Goal: Task Accomplishment & Management: Complete application form

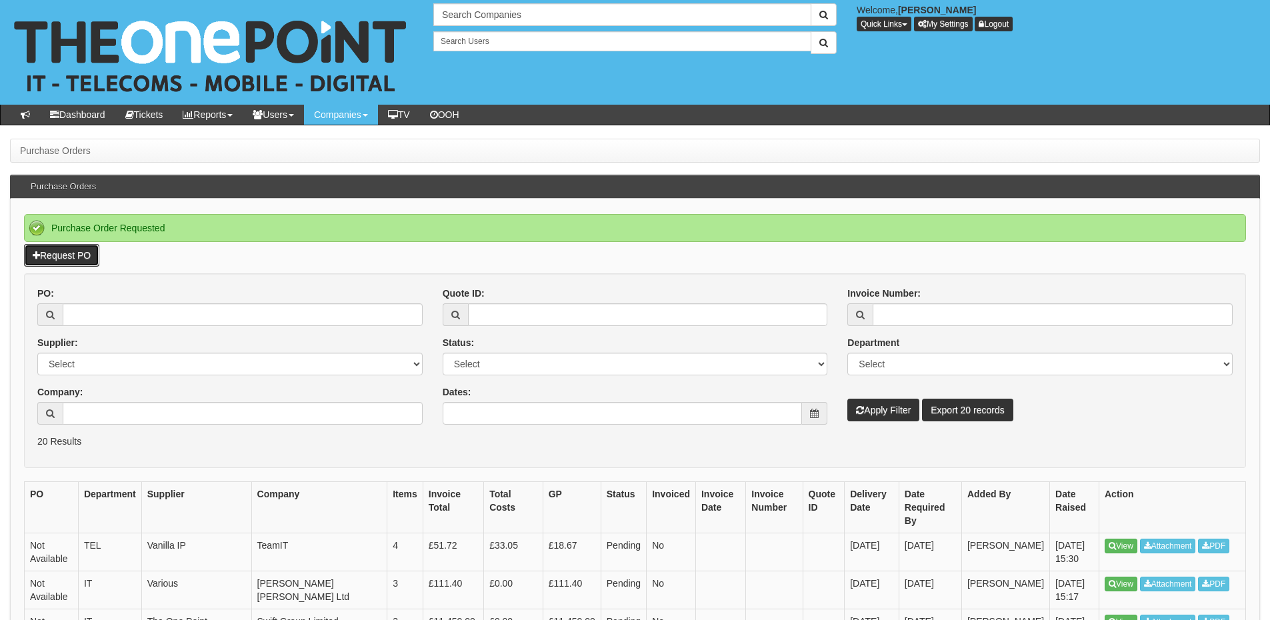
click at [89, 256] on link "Request PO" at bounding box center [61, 255] width 75 height 23
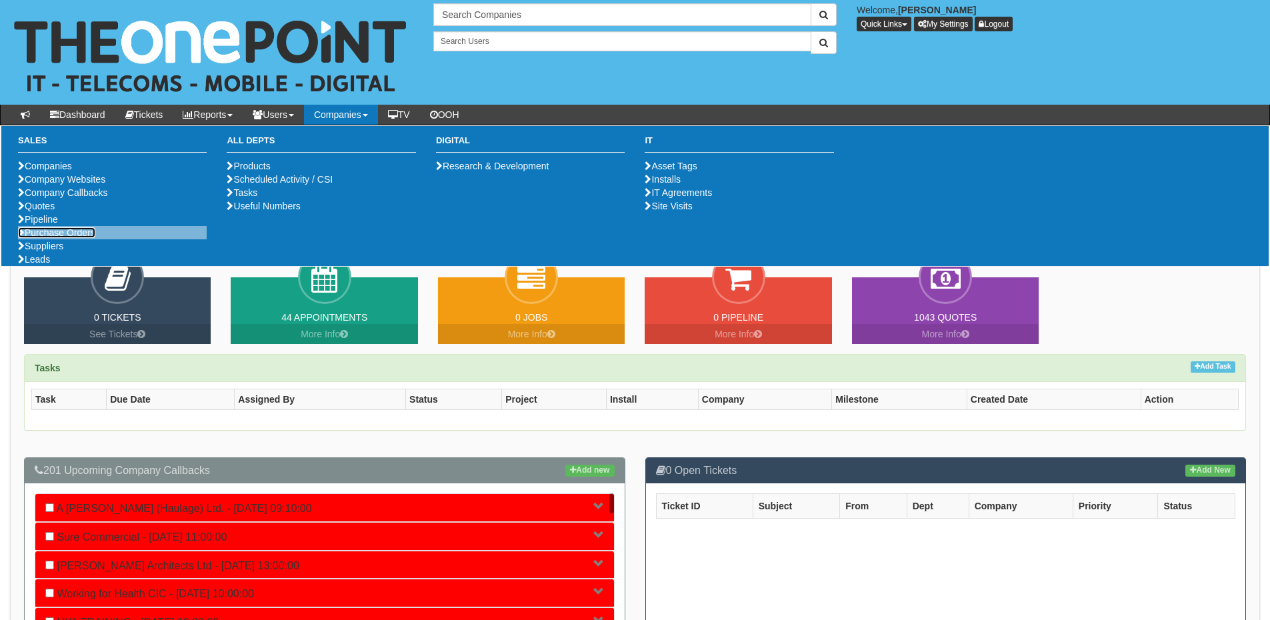
click at [67, 238] on link "Purchase Orders" at bounding box center [56, 232] width 77 height 11
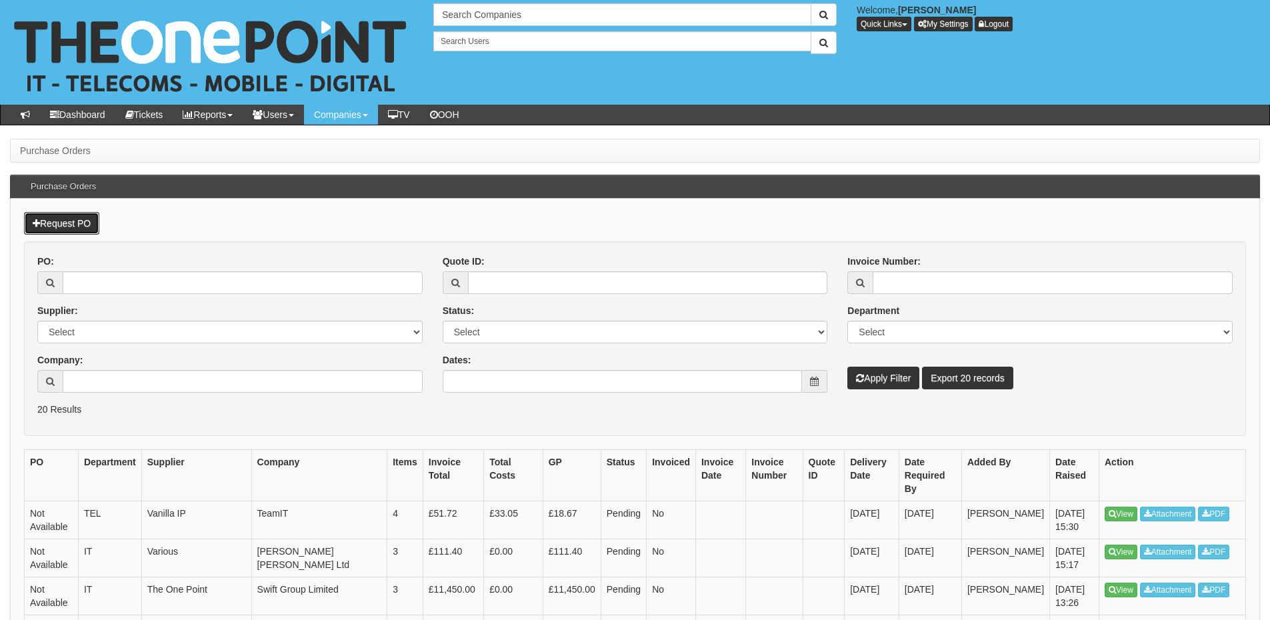
click at [74, 220] on link "Request PO" at bounding box center [61, 223] width 75 height 23
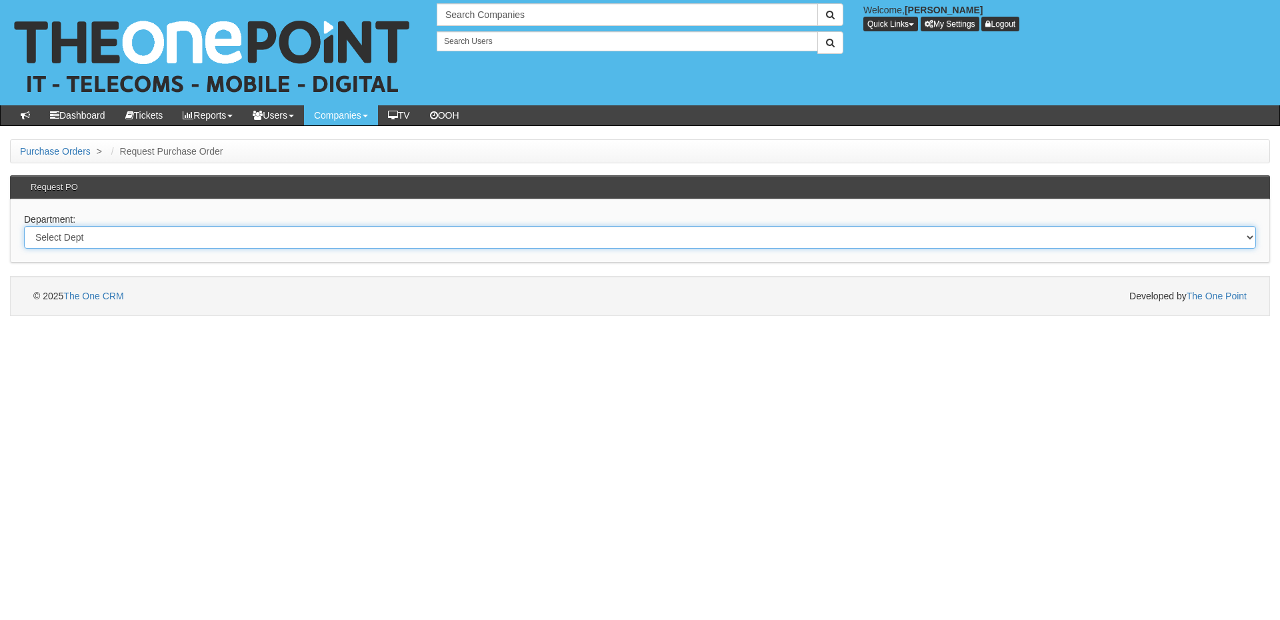
click at [425, 240] on select "Select Dept Digital Internal IT Mobiles Marketing Telecoms" at bounding box center [640, 237] width 1232 height 23
select select "?pipeID=&dept=IT"
click at [24, 226] on select "Select Dept Digital Internal IT Mobiles Marketing Telecoms" at bounding box center [640, 237] width 1232 height 23
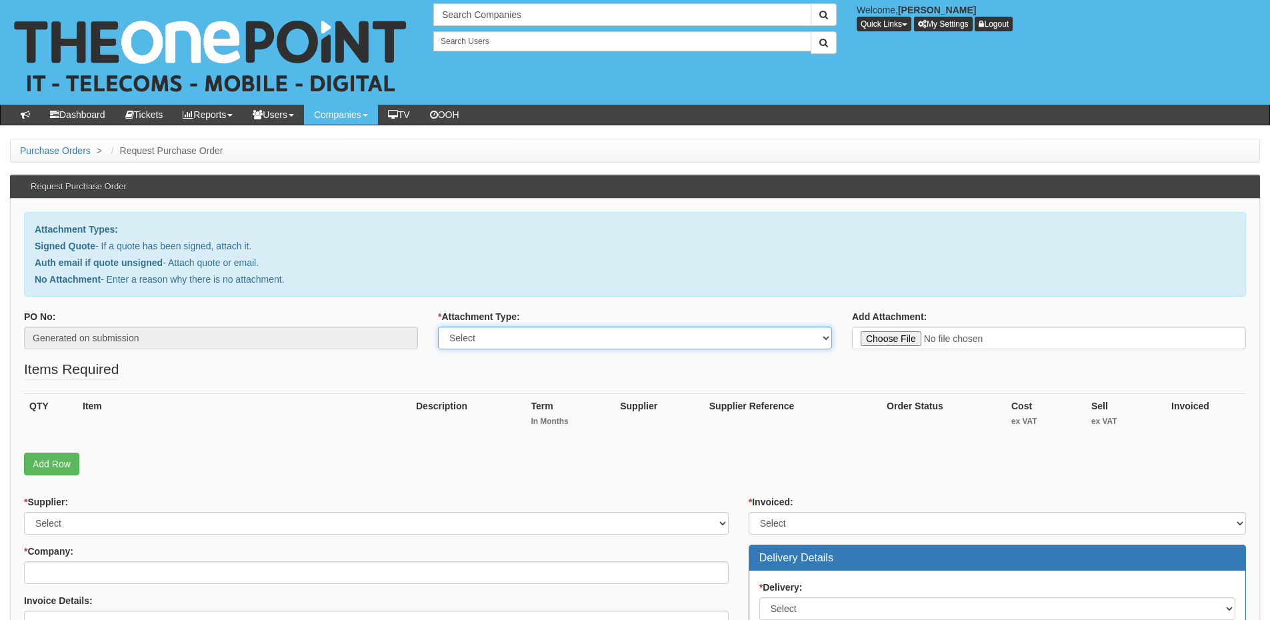
drag, startPoint x: 524, startPoint y: 337, endPoint x: 522, endPoint y: 346, distance: 8.9
click at [524, 337] on select "Select Signed Quote Auth email with quote if unsigned No Attachment" at bounding box center [635, 338] width 394 height 23
select select "Signed Quote"
click at [438, 327] on select "Select Signed Quote Auth email with quote if unsigned No Attachment" at bounding box center [635, 338] width 394 height 23
type input "C:\fakepath\Delifresh - New Deal (1).pdf"
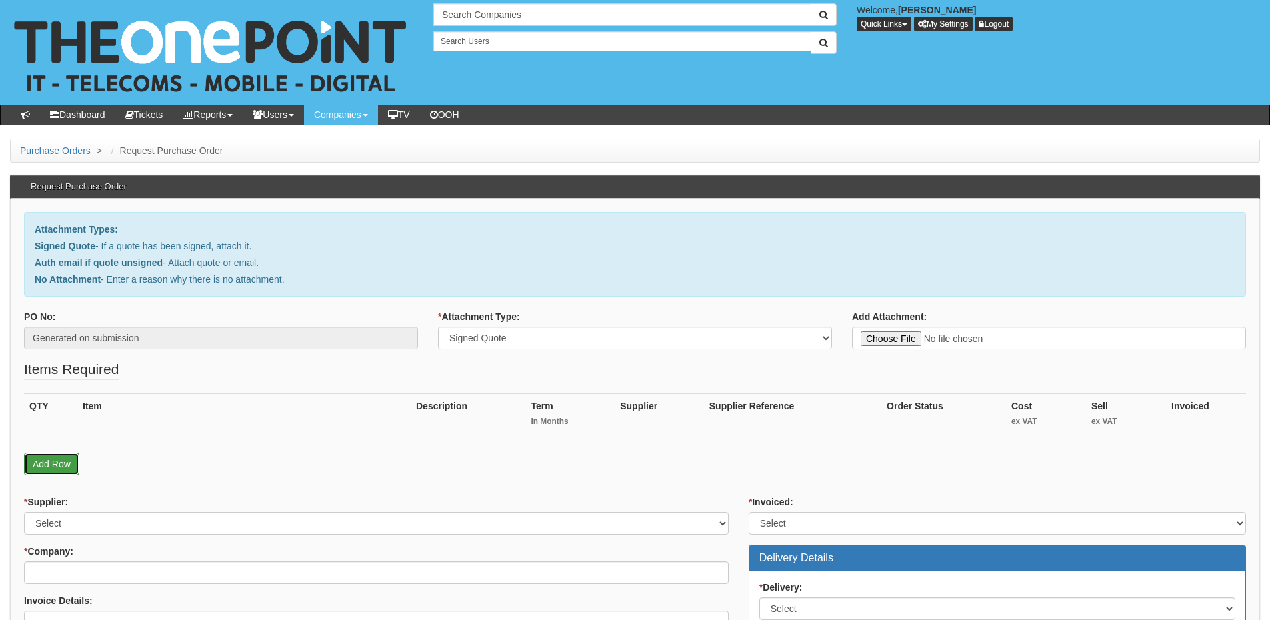
click at [45, 465] on link "Add Row" at bounding box center [51, 464] width 55 height 23
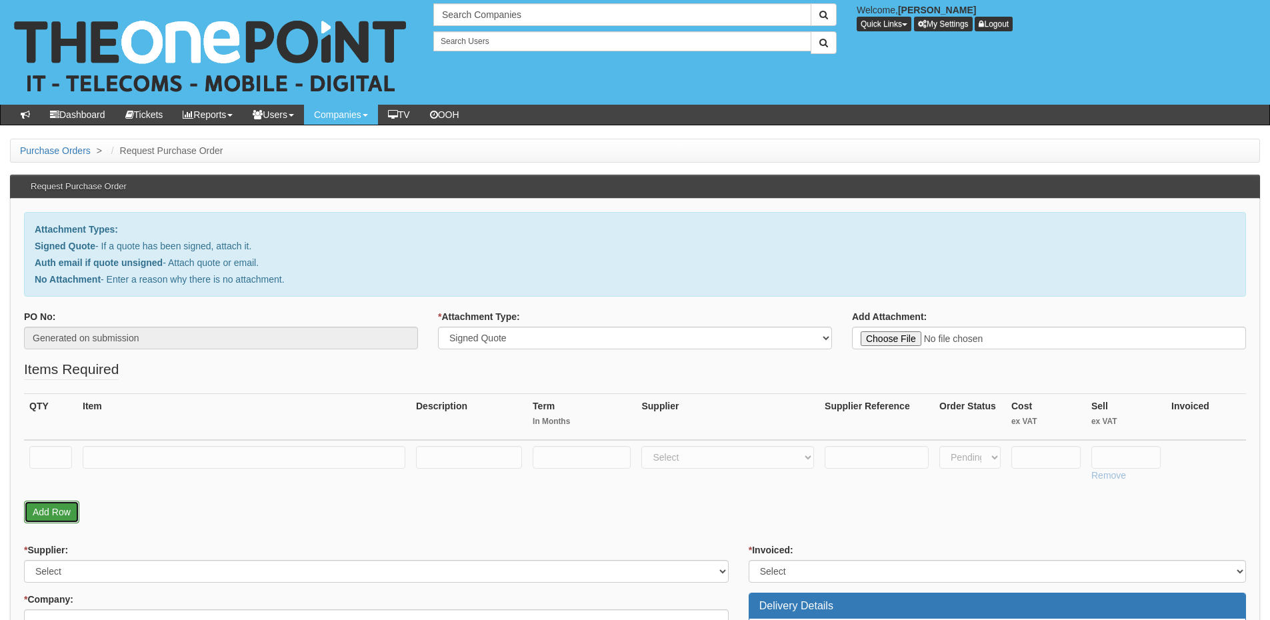
click at [55, 515] on link "Add Row" at bounding box center [51, 512] width 55 height 23
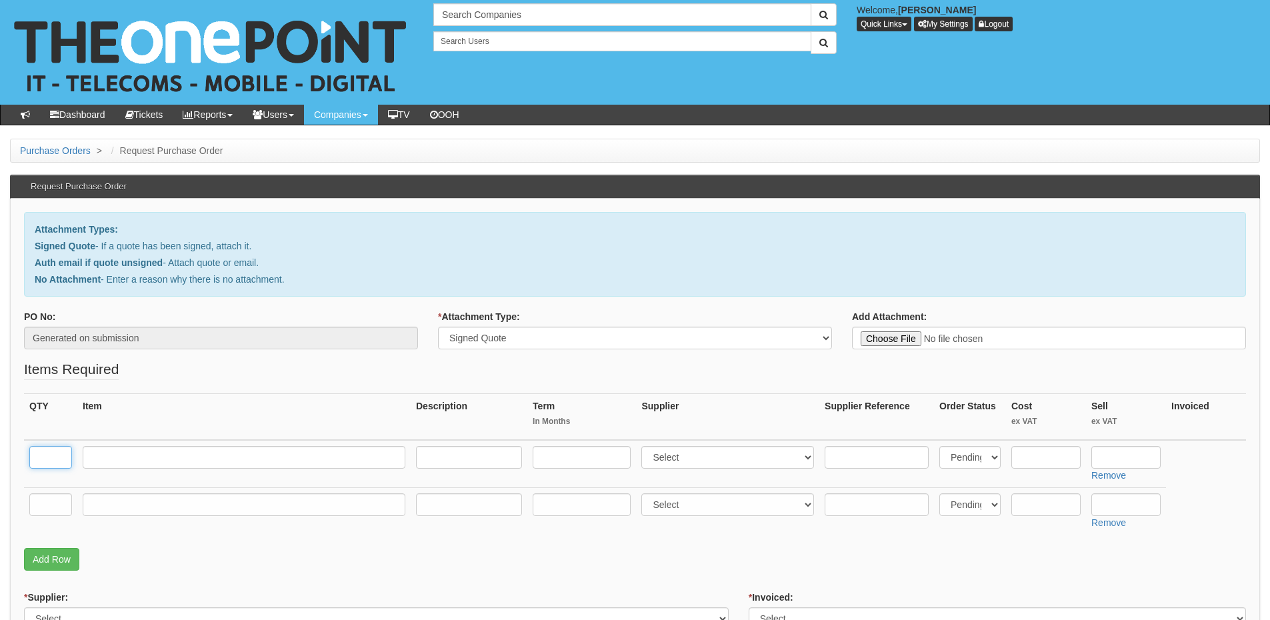
click at [53, 459] on input "text" at bounding box center [50, 457] width 43 height 23
type input "5"
click at [44, 511] on input "text" at bounding box center [50, 504] width 43 height 23
type input "1"
click at [107, 507] on input "text" at bounding box center [244, 504] width 323 height 23
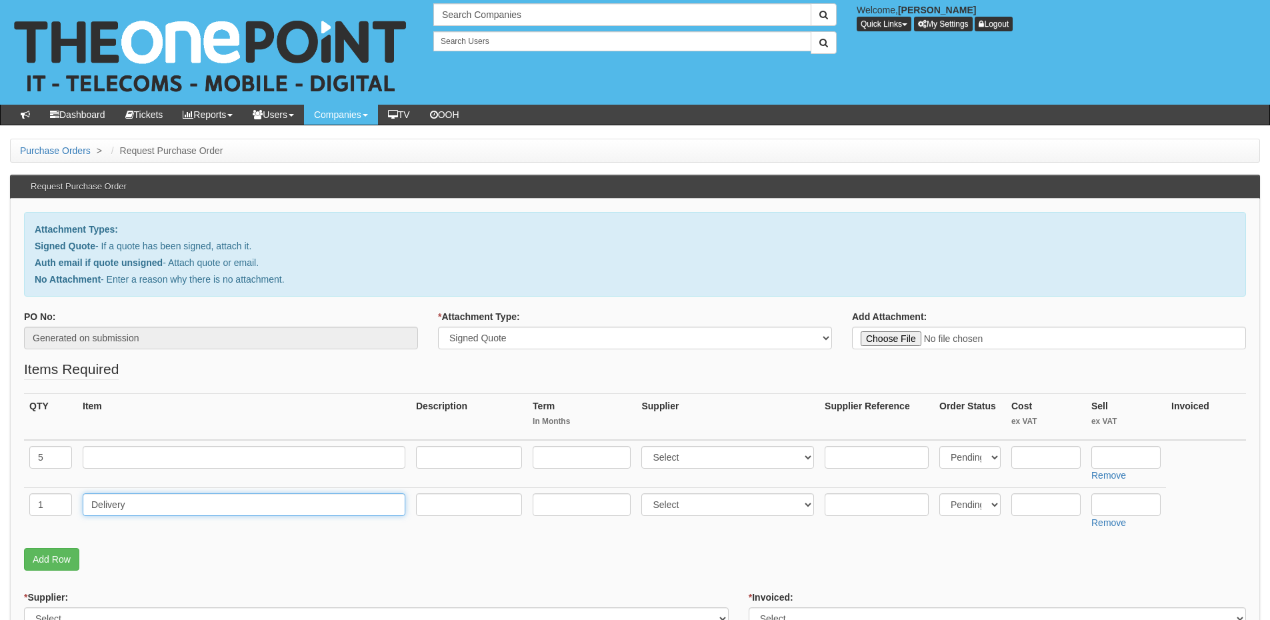
type input "Delivery"
click at [1112, 507] on input "text" at bounding box center [1125, 504] width 69 height 23
type input "12.50"
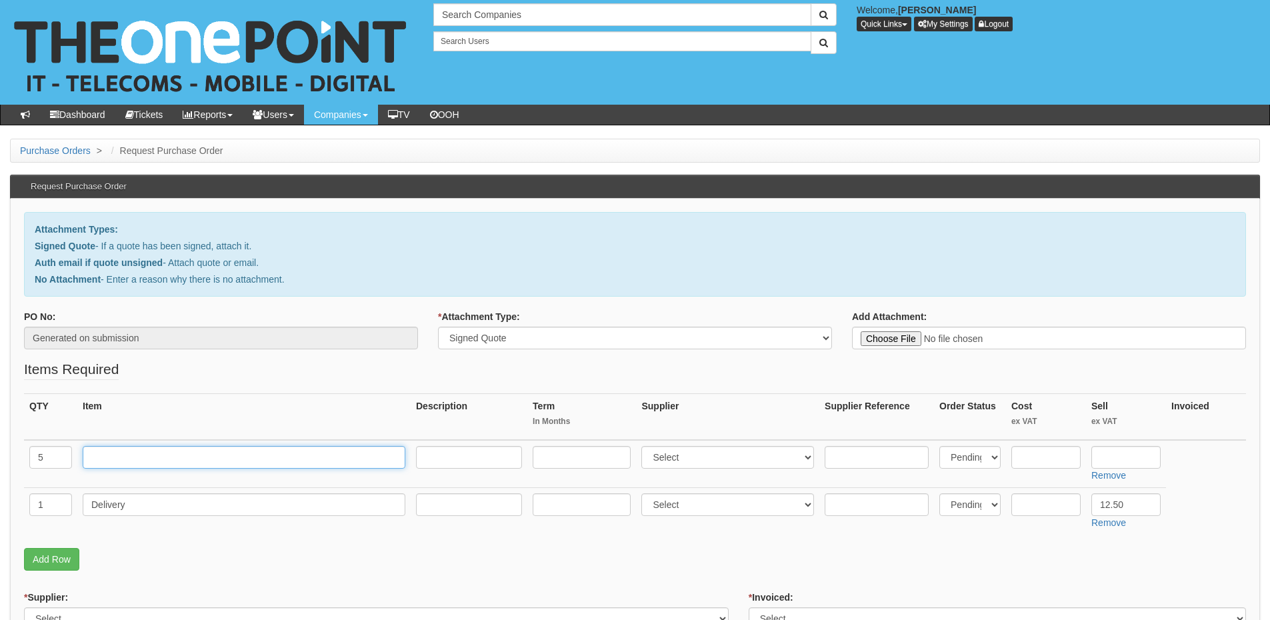
click at [167, 461] on input "text" at bounding box center [244, 457] width 323 height 23
paste input "Zebra SG TC2L-Boot"
type input "Zebra SG TC2L-Boot"
click at [451, 461] on input "text" at bounding box center [469, 457] width 106 height 23
paste input "Zebra SG TC2L-Boot Protective Case"
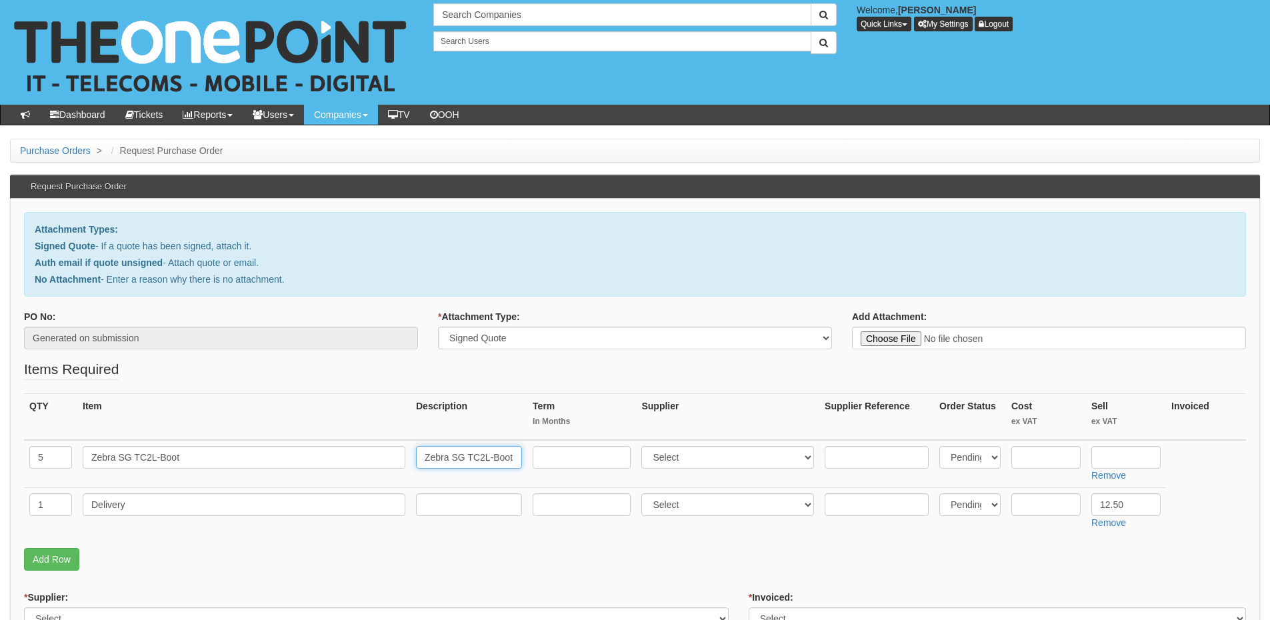
scroll to position [0, 66]
type input "Zebra SG TC2L-Boot Protective Case"
click at [683, 463] on select "Select 123 REG.co.uk 1Password 3 4Gon AA Jones Electric Ltd Abzorb Access Group…" at bounding box center [727, 457] width 173 height 23
select select "322"
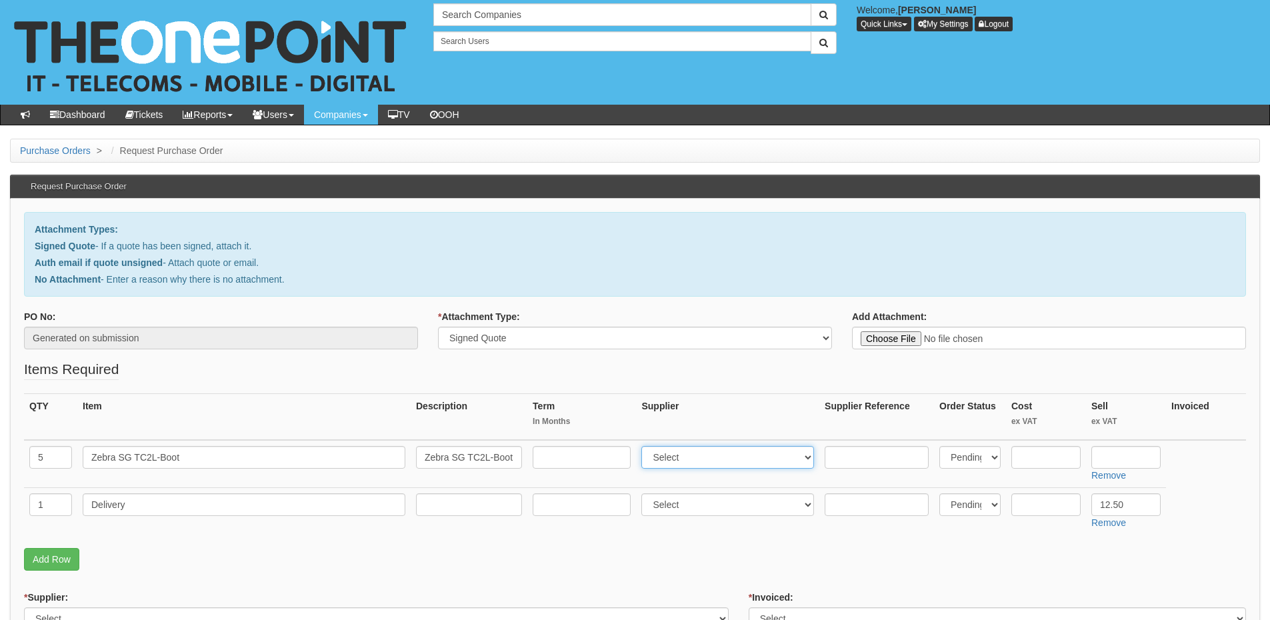
click at [645, 446] on select "Select 123 REG.co.uk 1Password 3 4Gon AA Jones Electric Ltd Abzorb Access Group…" at bounding box center [727, 457] width 173 height 23
click at [1098, 450] on input "text" at bounding box center [1125, 457] width 69 height 23
type input "39.83"
click at [1048, 459] on input "text" at bounding box center [1045, 457] width 69 height 23
type input "32.83"
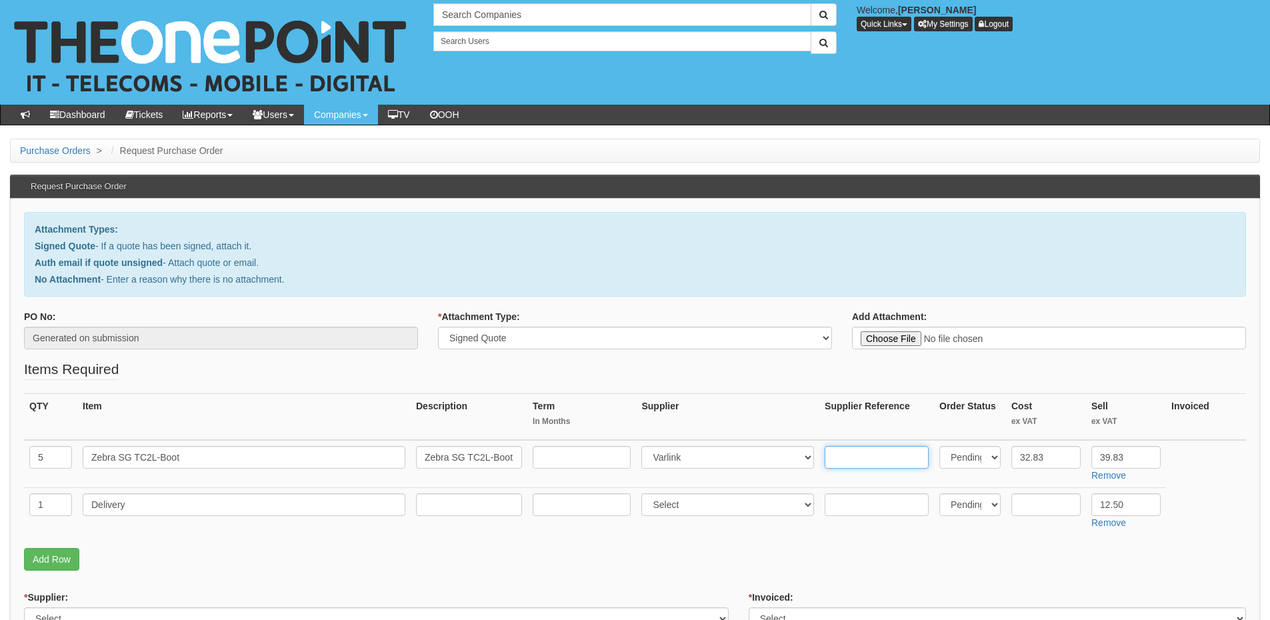
click at [842, 459] on input "text" at bounding box center [876, 457] width 104 height 23
paste input "SG-TC2L-BOOT-01"
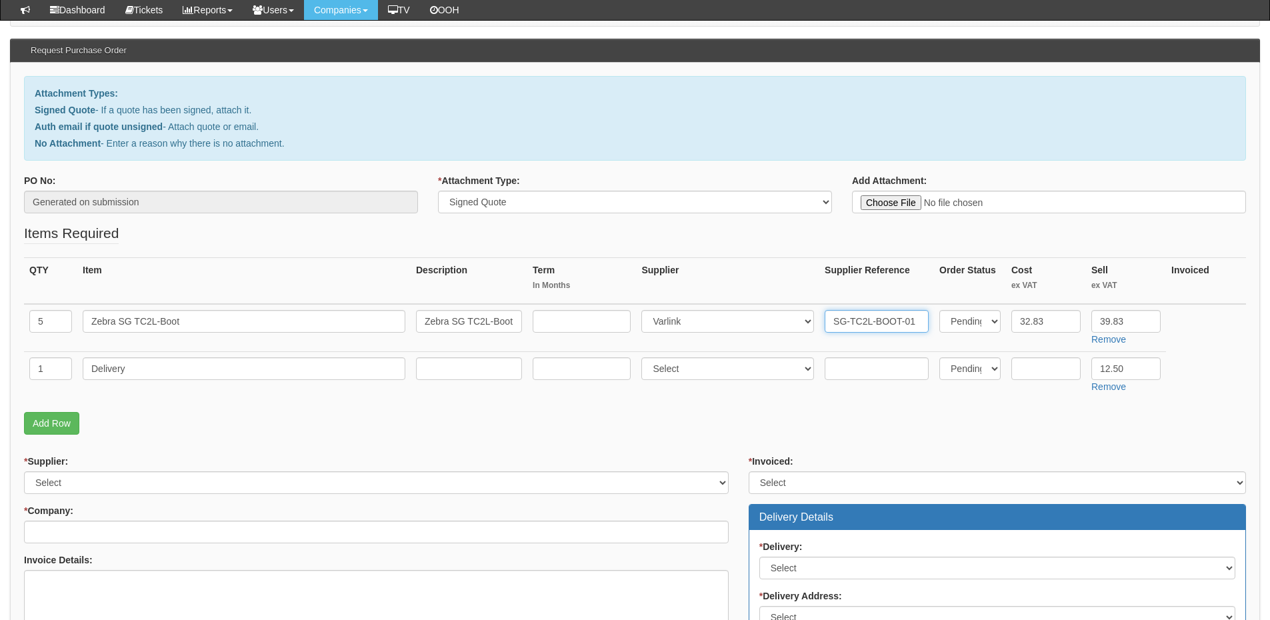
scroll to position [267, 0]
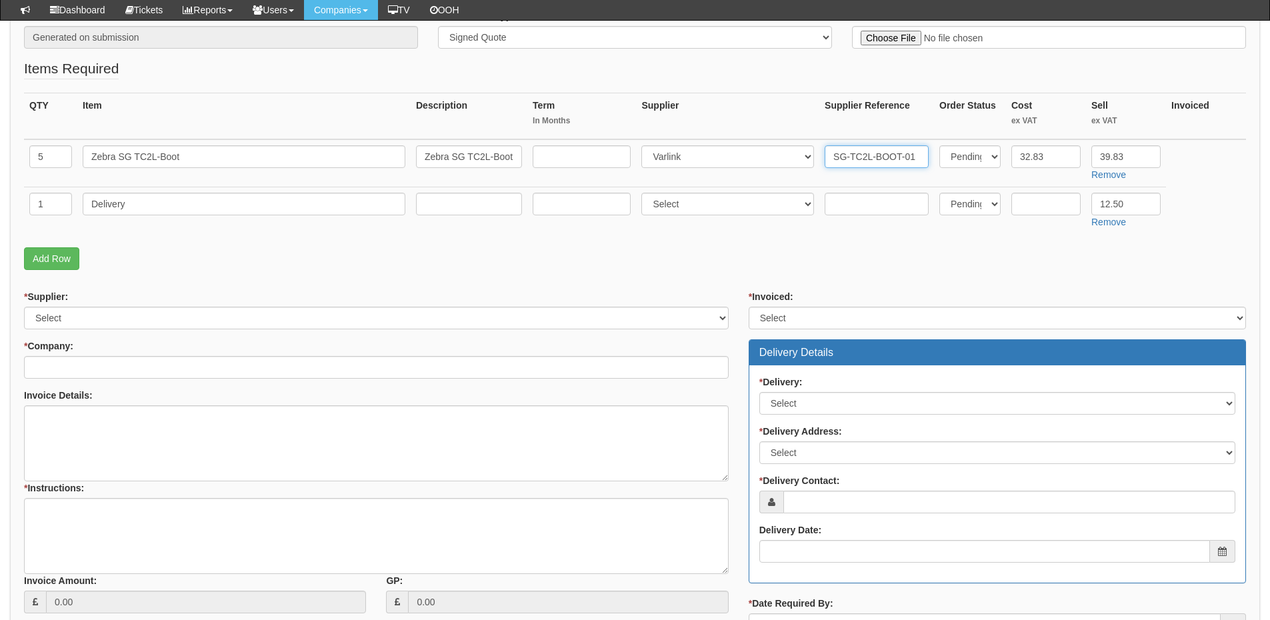
type input "SG-TC2L-BOOT-01"
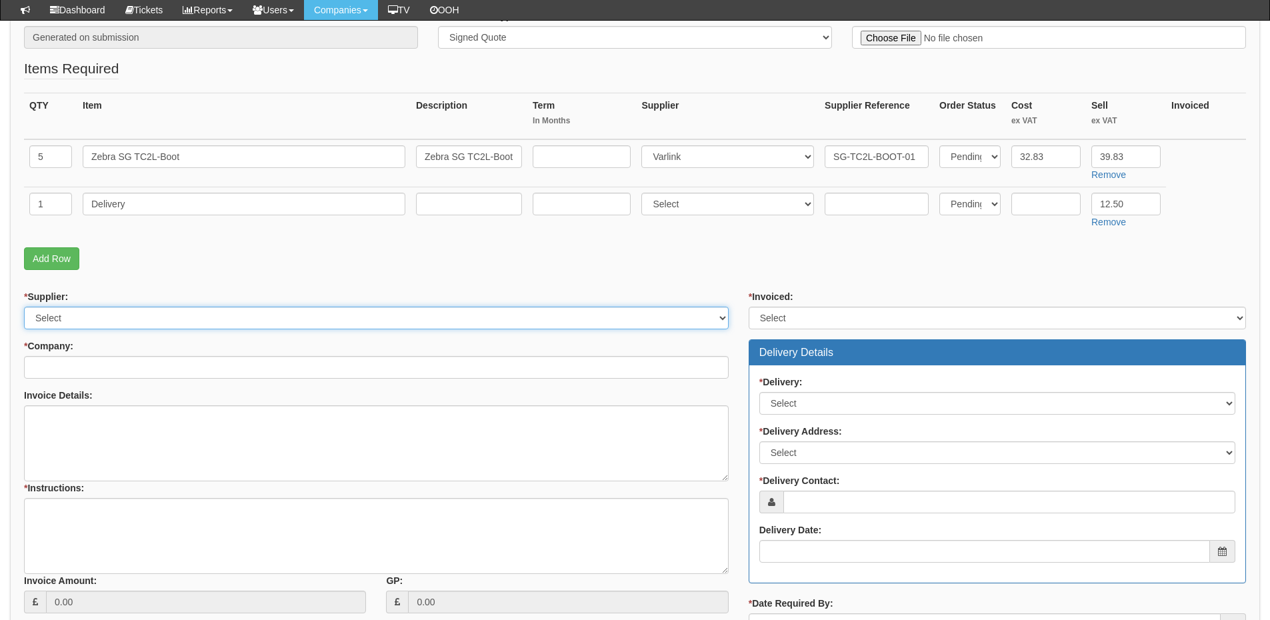
click at [129, 323] on select "Select 123 REG.co.uk 1Password 3 4Gon AA Jones Electric Ltd Abzorb Access Group…" at bounding box center [376, 318] width 704 height 23
select select "322"
click at [24, 307] on select "Select 123 REG.co.uk 1Password 3 4Gon AA Jones Electric Ltd Abzorb Access Group…" at bounding box center [376, 318] width 704 height 23
click at [110, 373] on input "* Company:" at bounding box center [376, 367] width 704 height 23
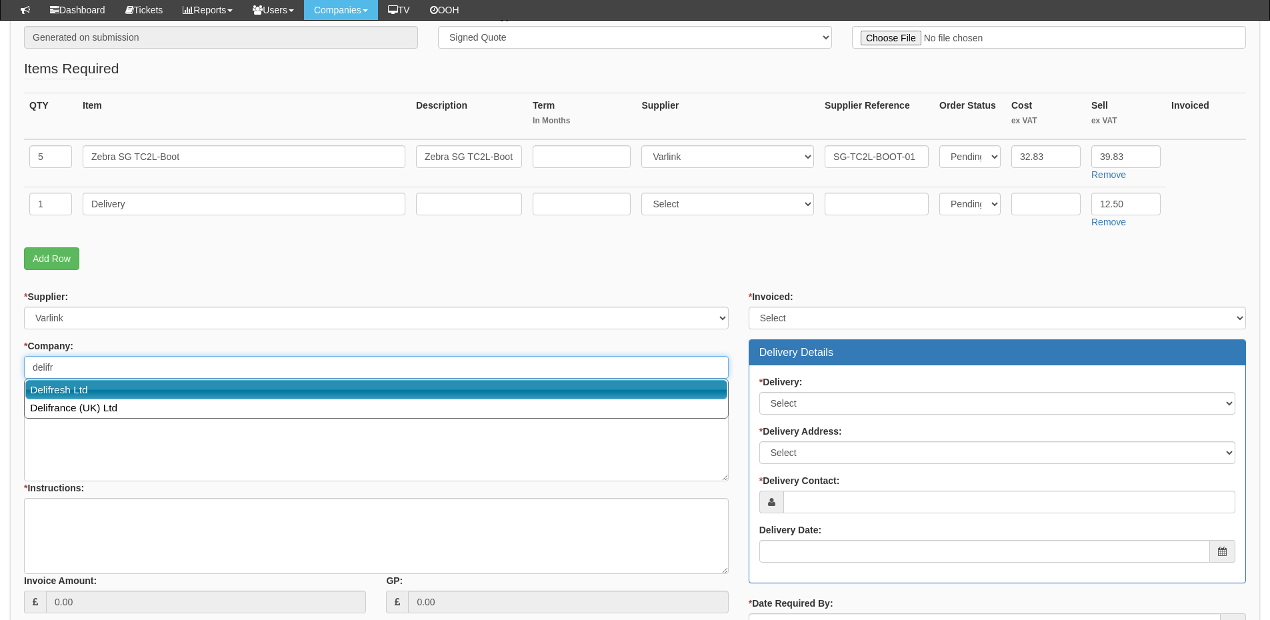
click at [93, 391] on link "Delifresh Ltd" at bounding box center [376, 389] width 702 height 19
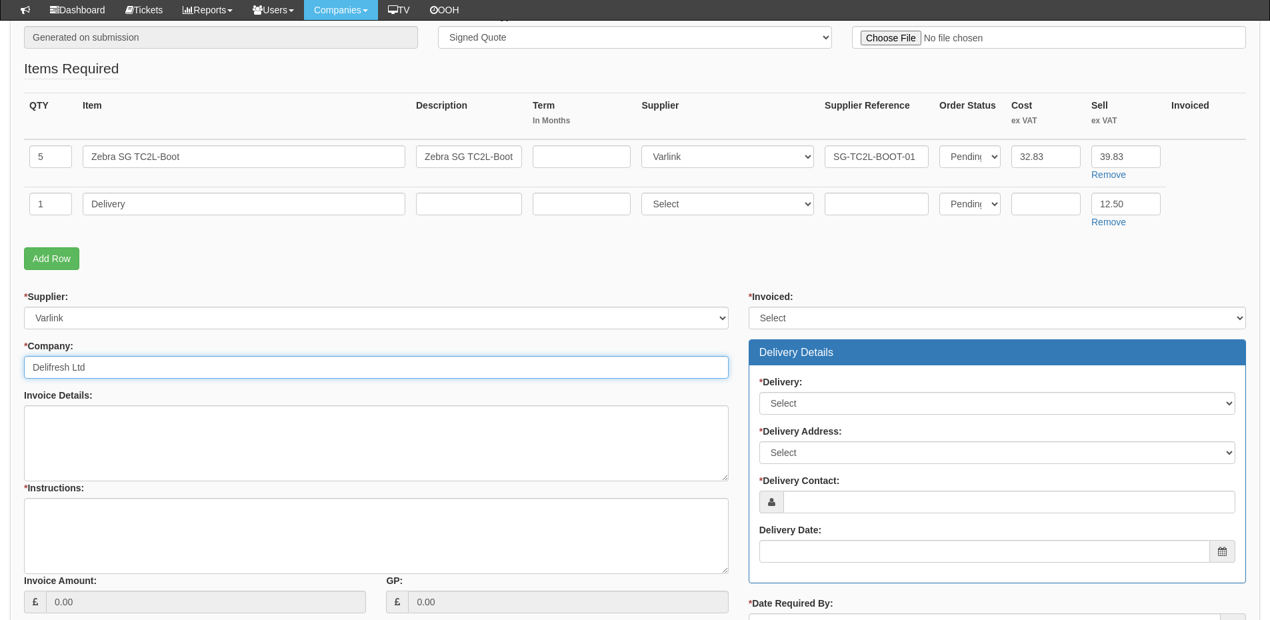
type input "Delifresh Ltd"
click at [795, 317] on select "Select Yes No N/A STB (part of order)" at bounding box center [996, 318] width 497 height 23
select select "2"
click at [748, 307] on select "Select Yes No N/A STB (part of order)" at bounding box center [996, 318] width 497 height 23
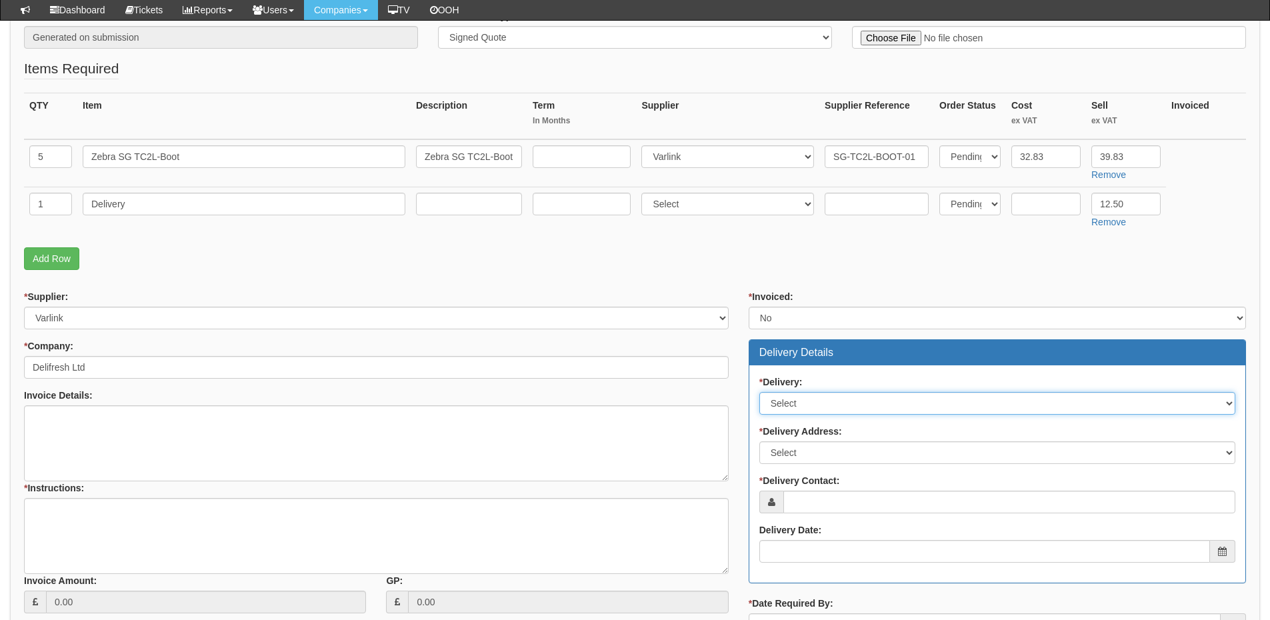
drag, startPoint x: 807, startPoint y: 398, endPoint x: 807, endPoint y: 409, distance: 11.3
click at [807, 399] on select "Select No Not Applicable Yes" at bounding box center [997, 403] width 476 height 23
select select "1"
click at [759, 392] on select "Select No Not Applicable Yes" at bounding box center [997, 403] width 476 height 23
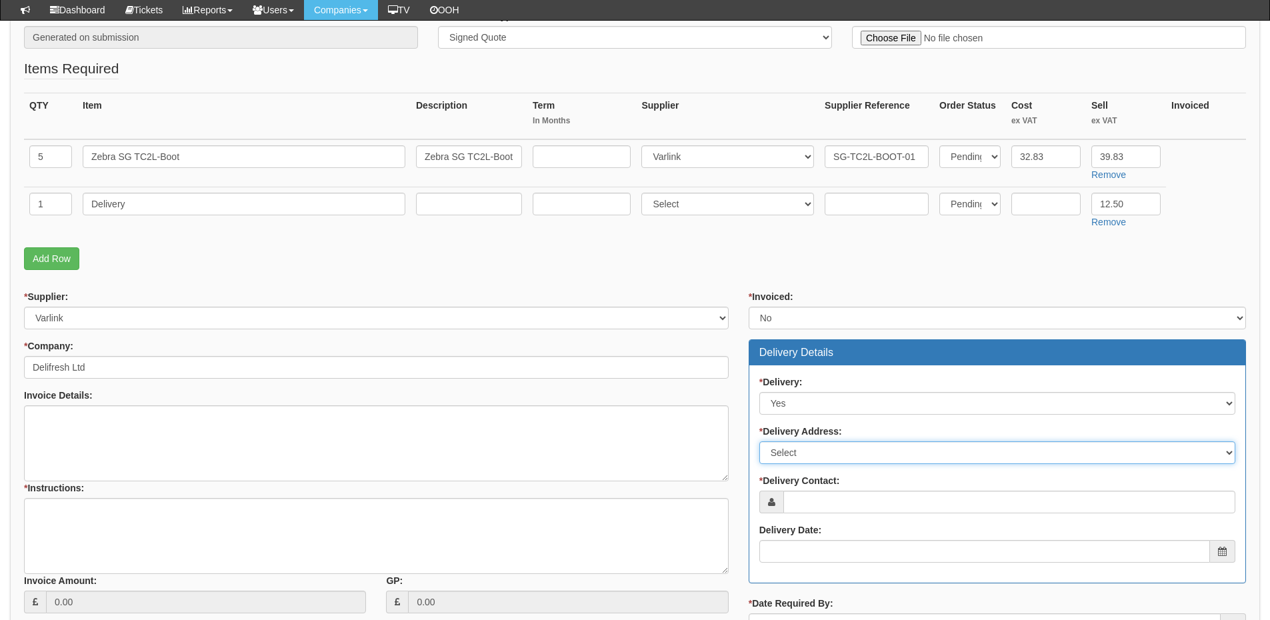
click at [804, 453] on select "Select Not Applicable Main Address - BD4 7PG Other" at bounding box center [997, 452] width 476 height 23
click at [806, 450] on select "Select Not Applicable Main Address - BD4 7PG Other" at bounding box center [997, 452] width 476 height 23
select select "other"
click at [759, 441] on select "Select Not Applicable Main Address - BD4 7PG Other" at bounding box center [997, 452] width 476 height 23
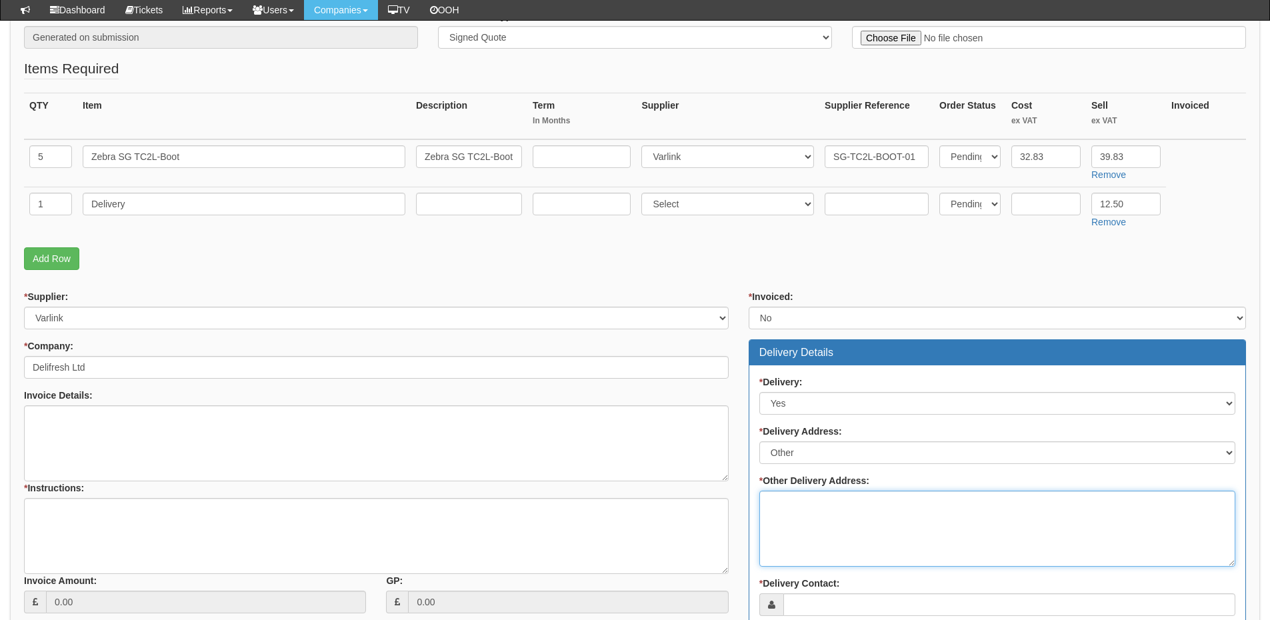
click at [812, 521] on textarea "* Other Delivery Address:" at bounding box center [997, 529] width 476 height 76
paste textarea "Paul Kershaw House, Interchange Way, Oakenshaw Bradford, England BD12 7AZ"
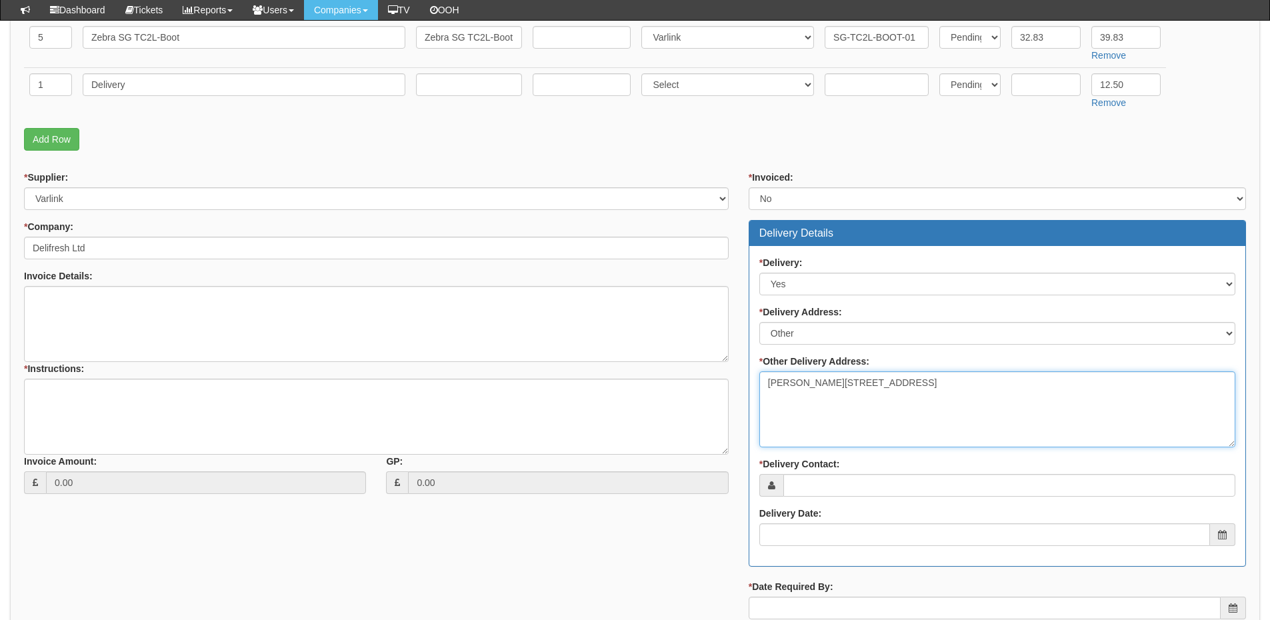
scroll to position [533, 0]
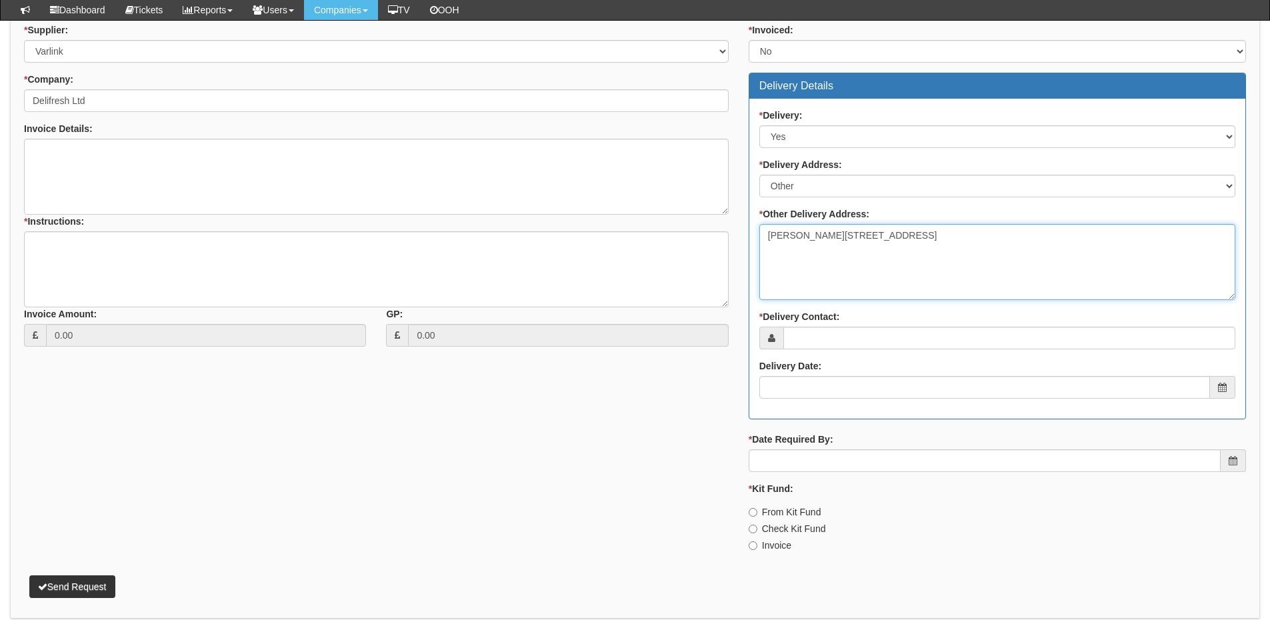
type textarea "Paul Kershaw House, Interchange Way, Oakenshaw Bradford, England BD12 7AZ"
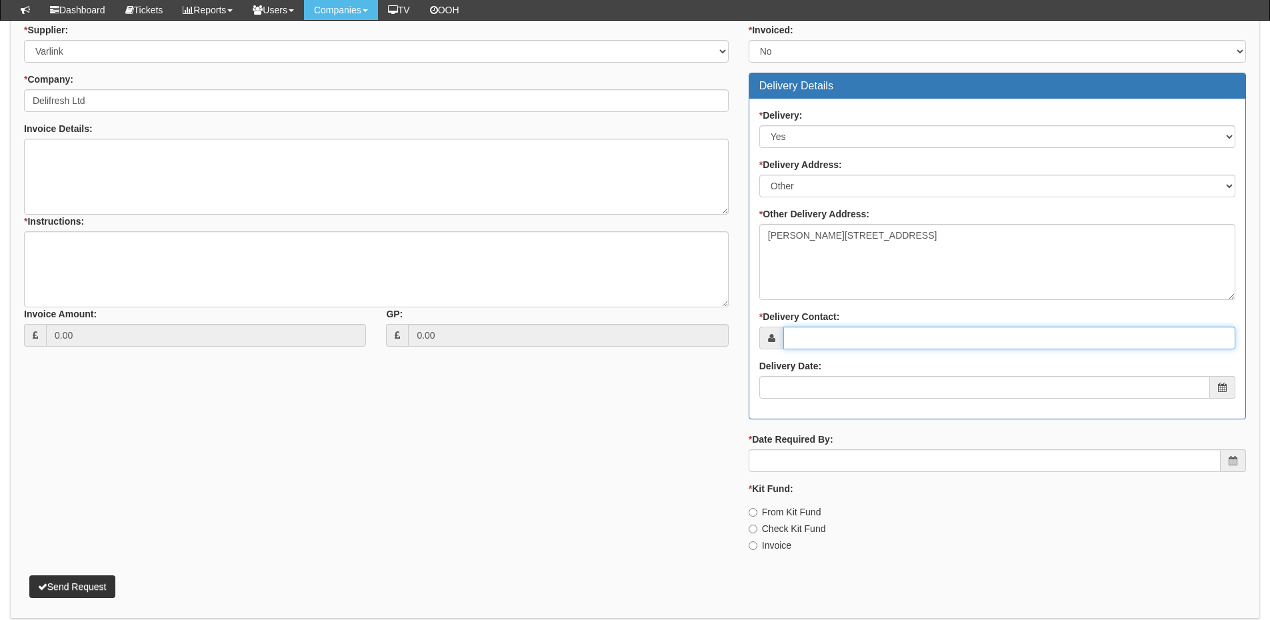
click at [815, 338] on input "* Delivery Contact:" at bounding box center [1009, 338] width 452 height 23
click at [814, 333] on input "* Delivery Contact:" at bounding box center [1009, 338] width 452 height 23
paste input "Luke Thornton"
type input "Luke Thornton"
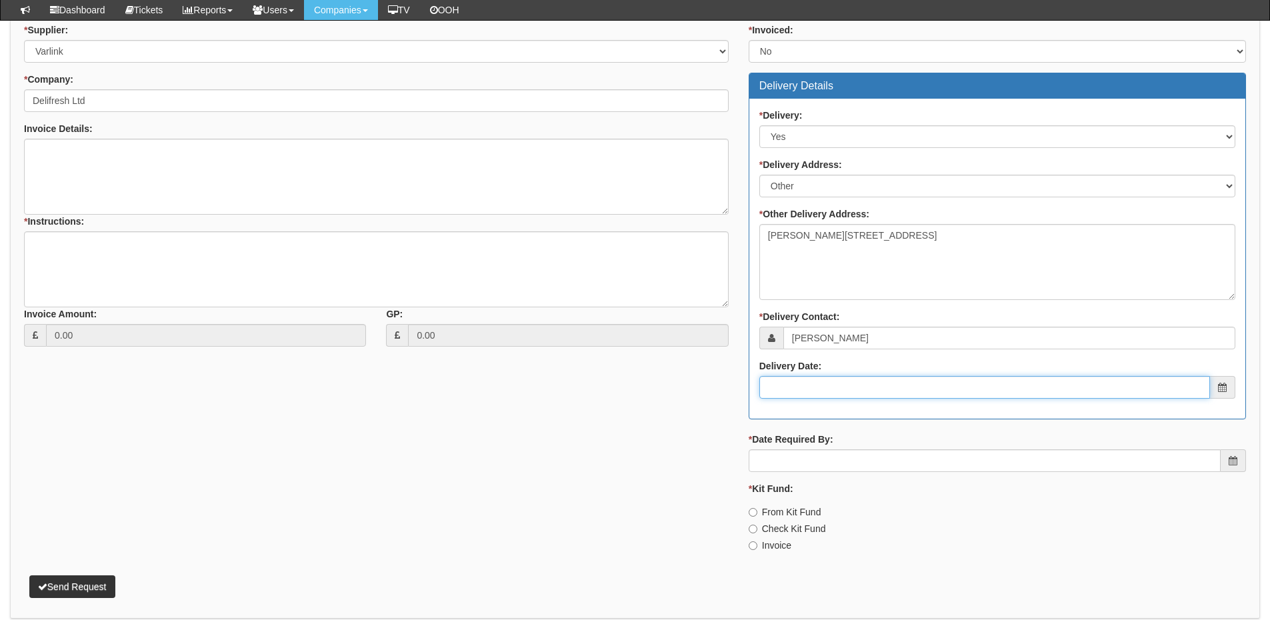
click at [818, 396] on input "Delivery Date:" at bounding box center [984, 387] width 451 height 23
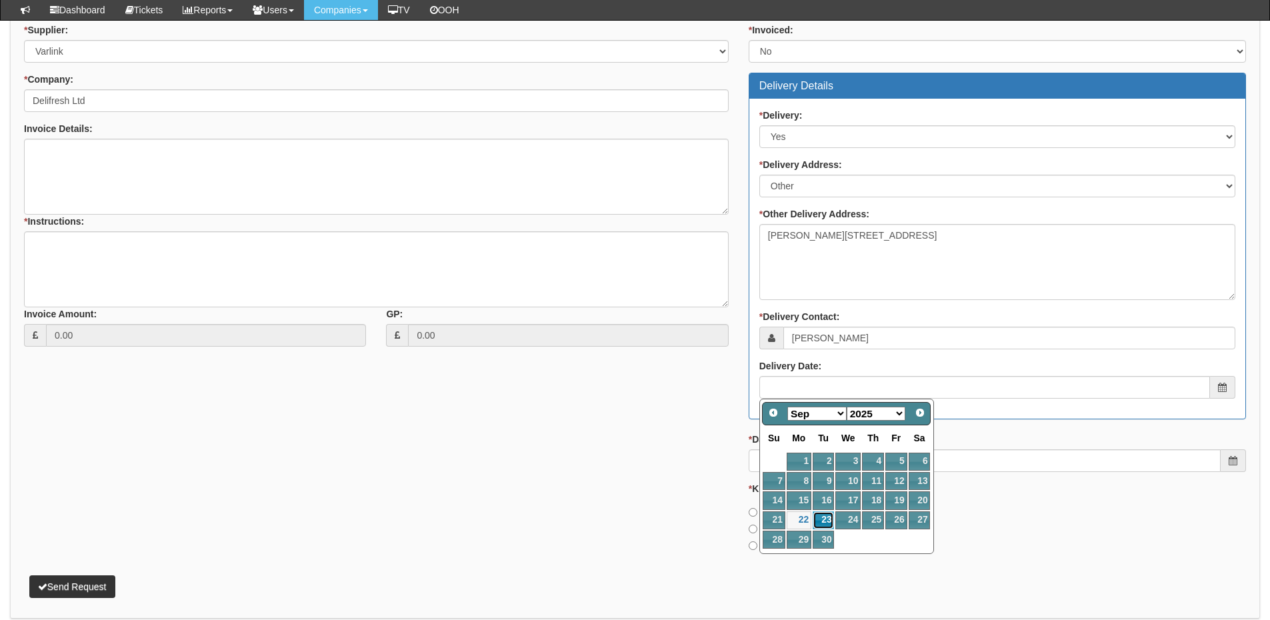
click at [818, 523] on link "23" at bounding box center [822, 520] width 21 height 18
type input "2025-09-23"
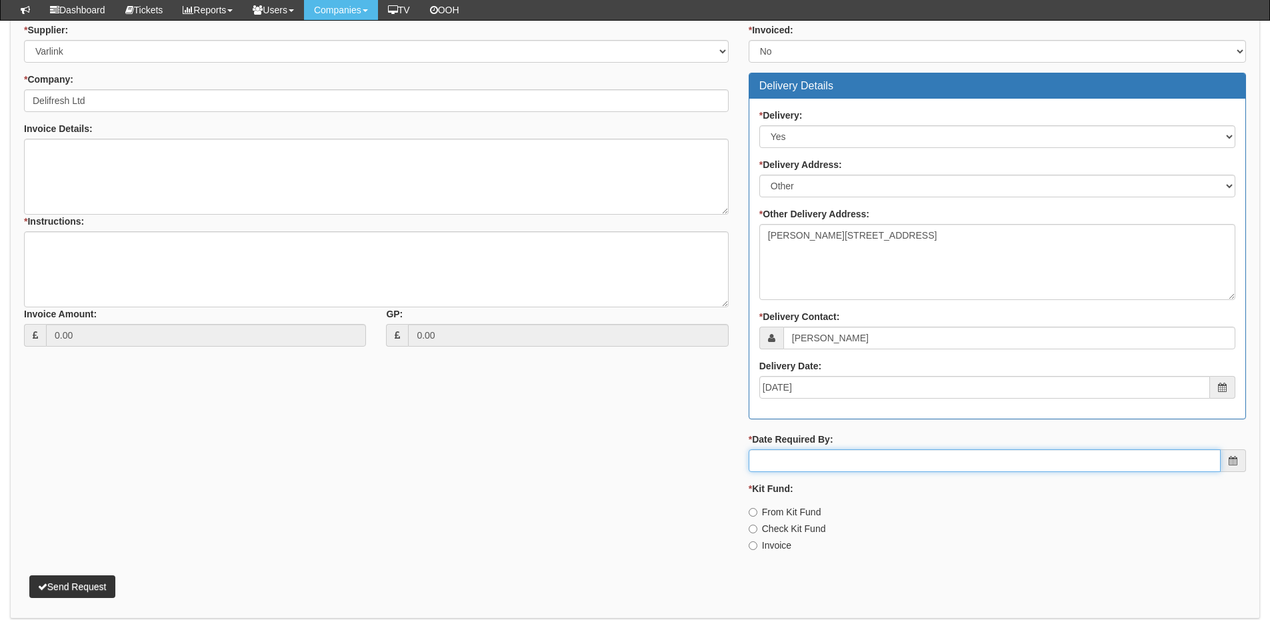
click at [842, 456] on input "* Date Required By:" at bounding box center [984, 460] width 472 height 23
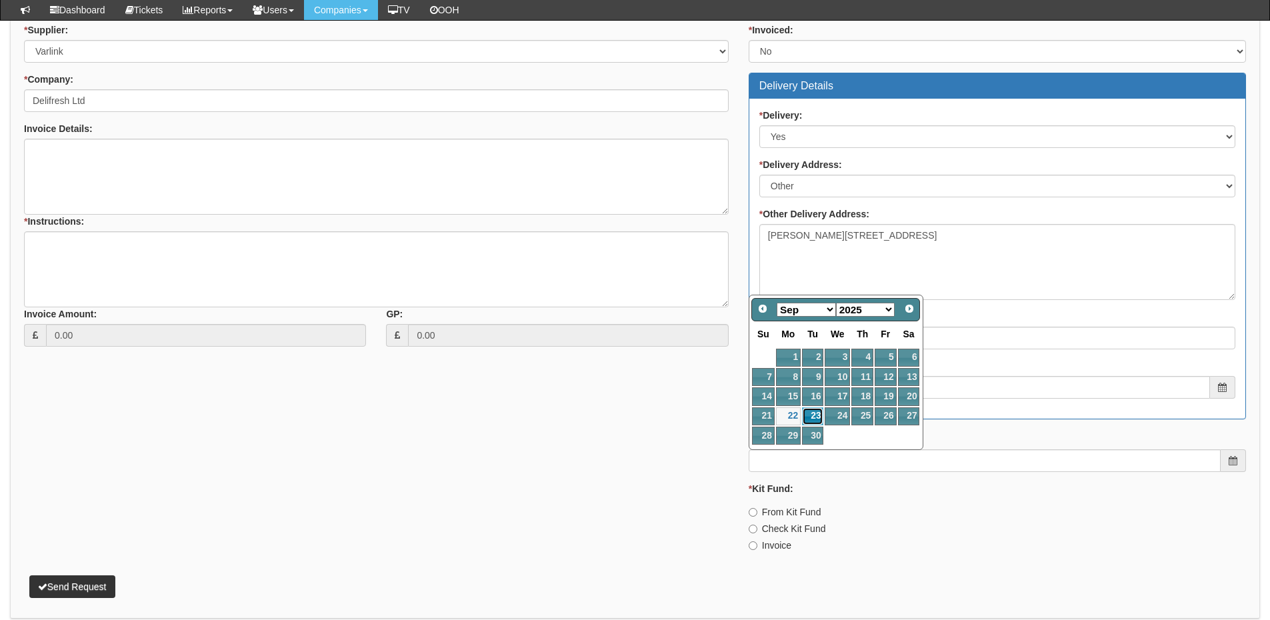
click at [816, 420] on link "23" at bounding box center [812, 416] width 21 height 18
type input "2025-09-23"
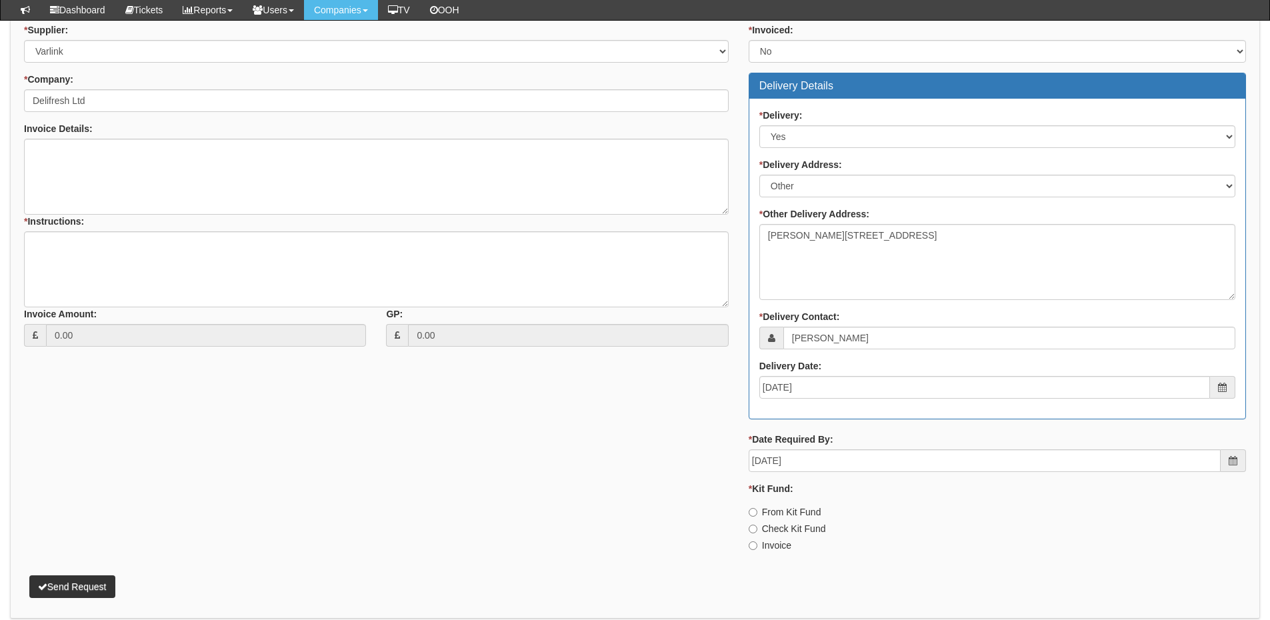
drag, startPoint x: 762, startPoint y: 549, endPoint x: 730, endPoint y: 527, distance: 39.4
click at [762, 549] on label "Invoice" at bounding box center [769, 545] width 43 height 13
click at [757, 549] on input "Invoice" at bounding box center [752, 545] width 9 height 9
radio input "true"
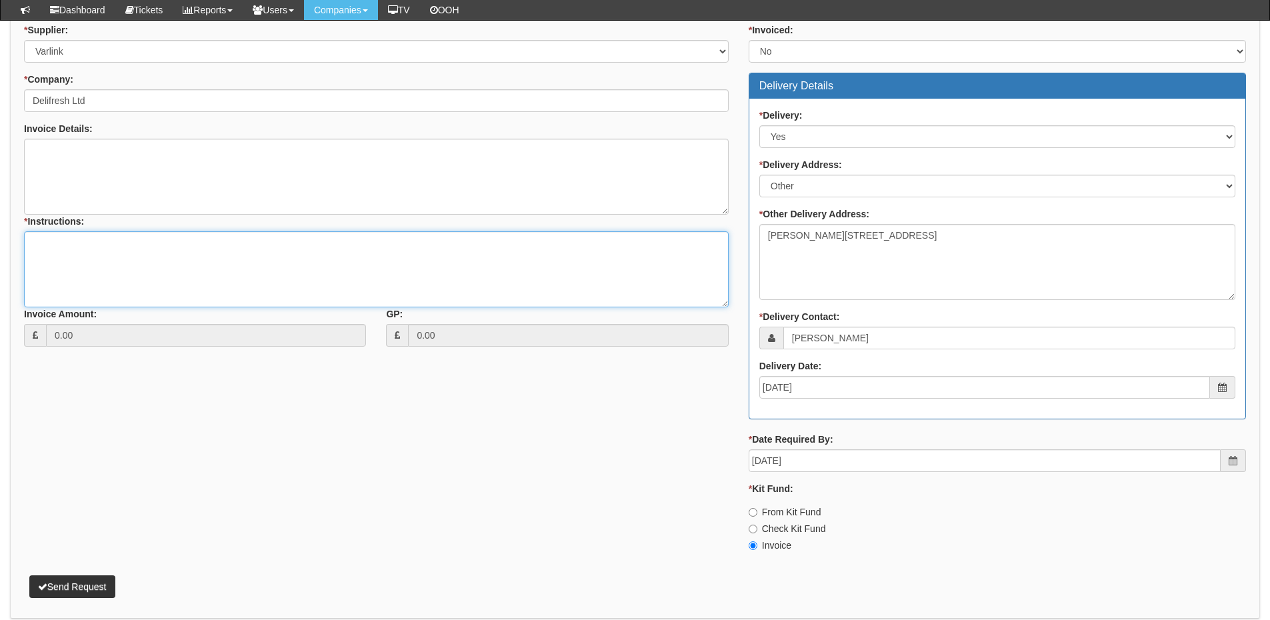
click at [189, 270] on textarea "* Instructions:" at bounding box center [376, 269] width 704 height 76
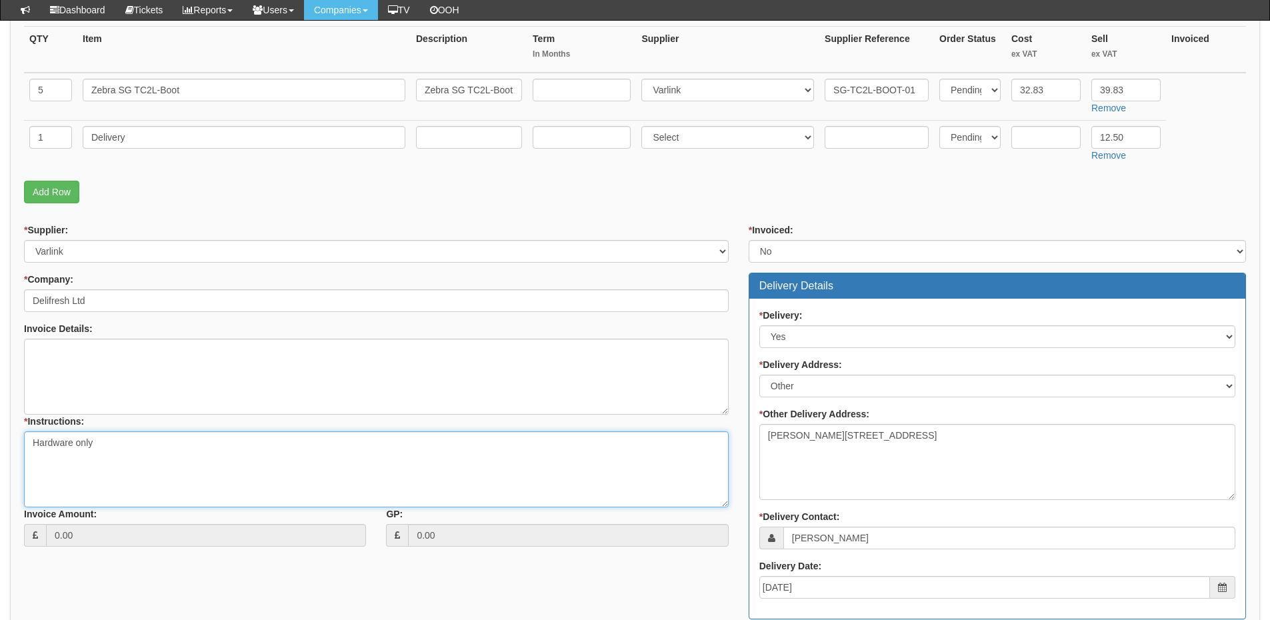
scroll to position [585, 0]
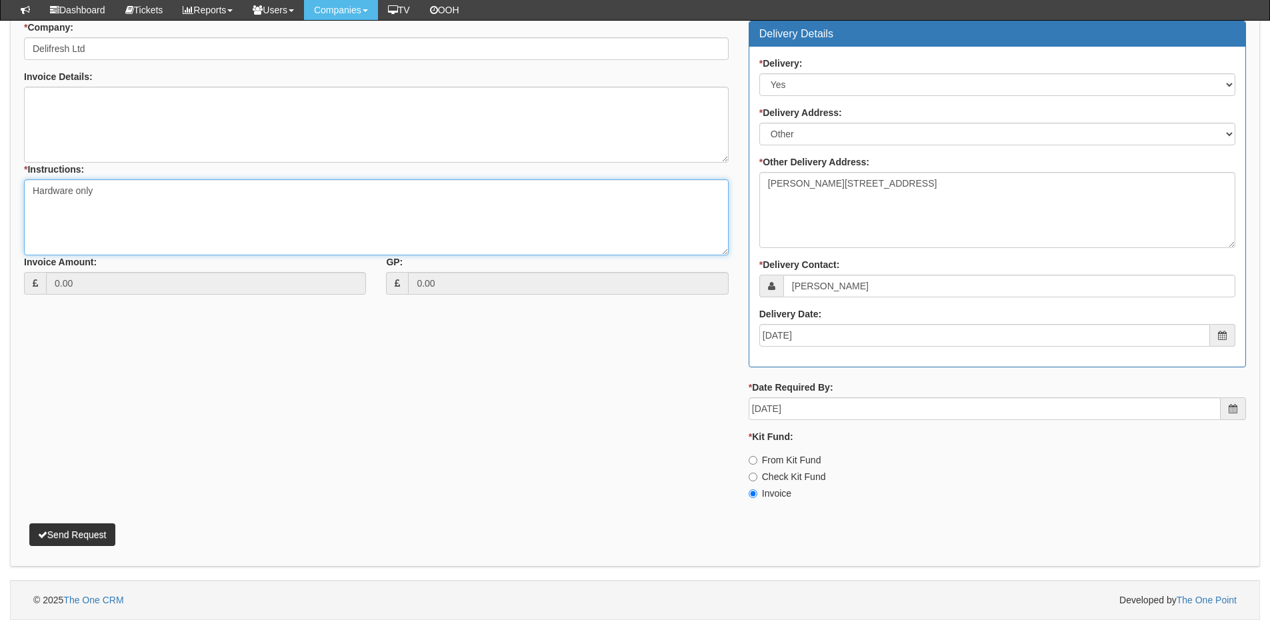
type textarea "Hardware only"
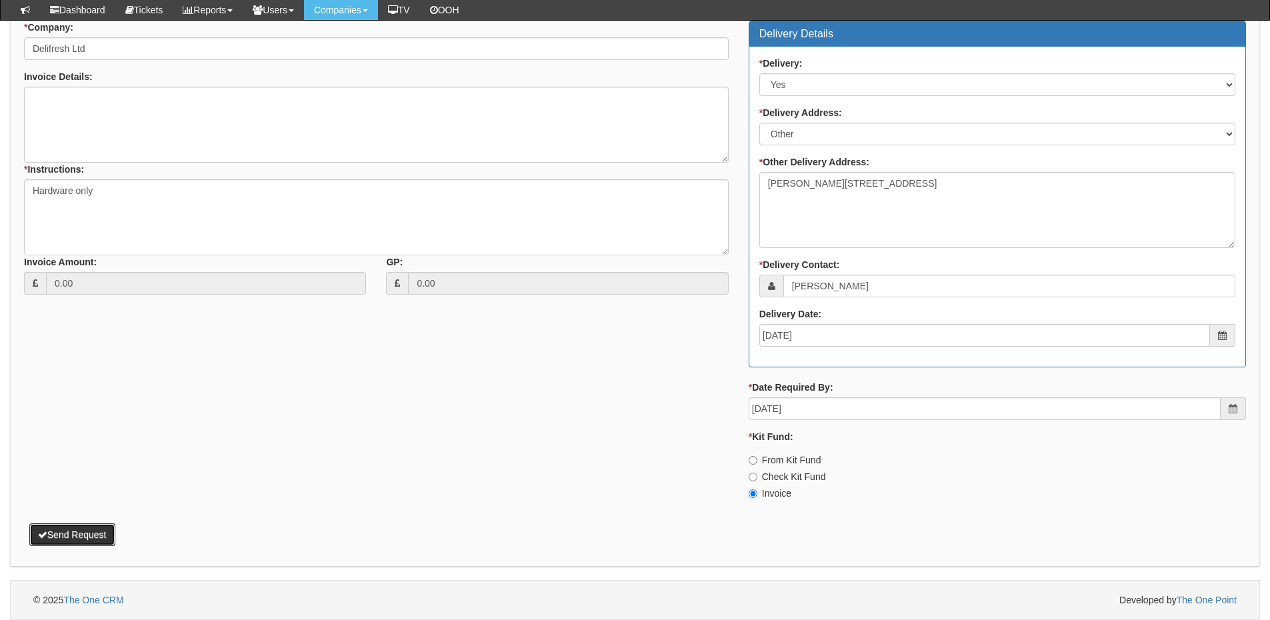
click at [103, 537] on button "Send Request" at bounding box center [72, 534] width 86 height 23
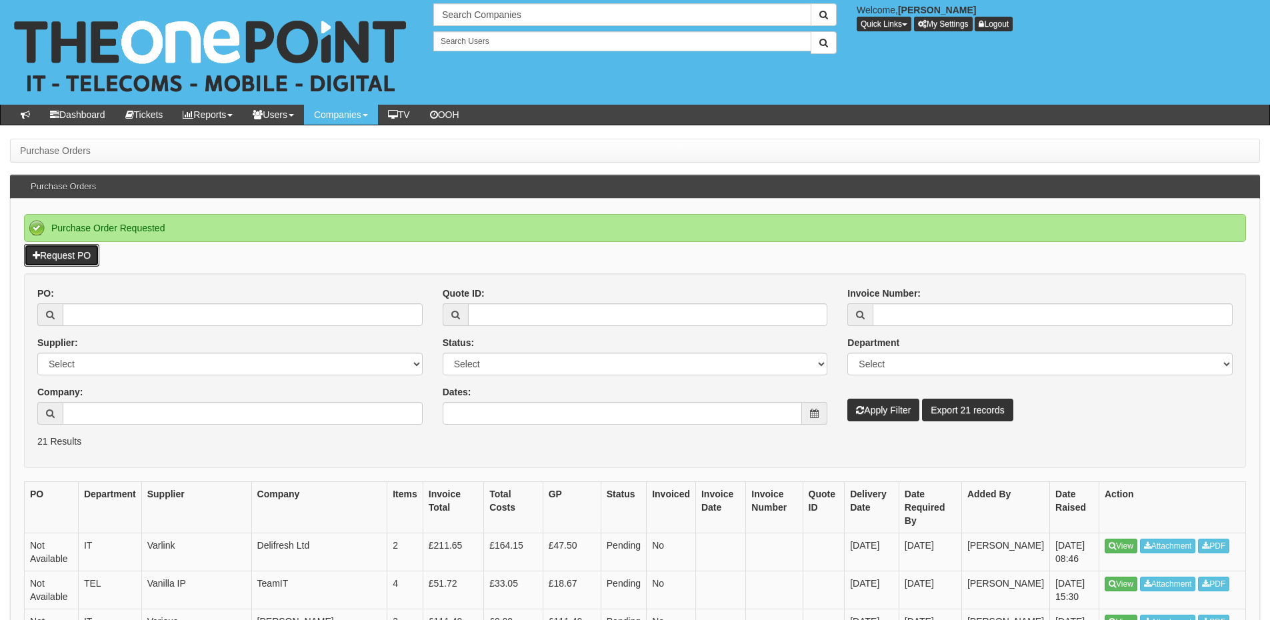
click at [76, 260] on link "Request PO" at bounding box center [61, 255] width 75 height 23
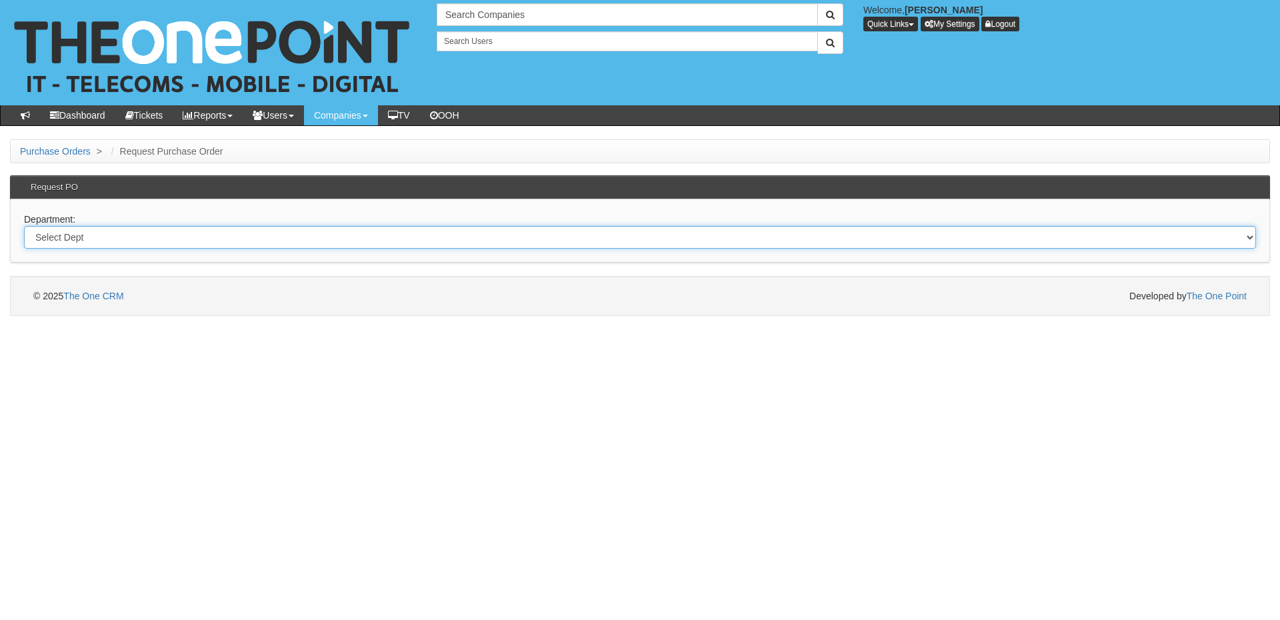
click at [388, 242] on select "Select Dept Digital Internal IT Mobiles Marketing Telecoms" at bounding box center [640, 237] width 1232 height 23
select select "?pipeID=&dept=IT"
click at [24, 226] on select "Select Dept Digital Internal IT Mobiles Marketing Telecoms" at bounding box center [640, 237] width 1232 height 23
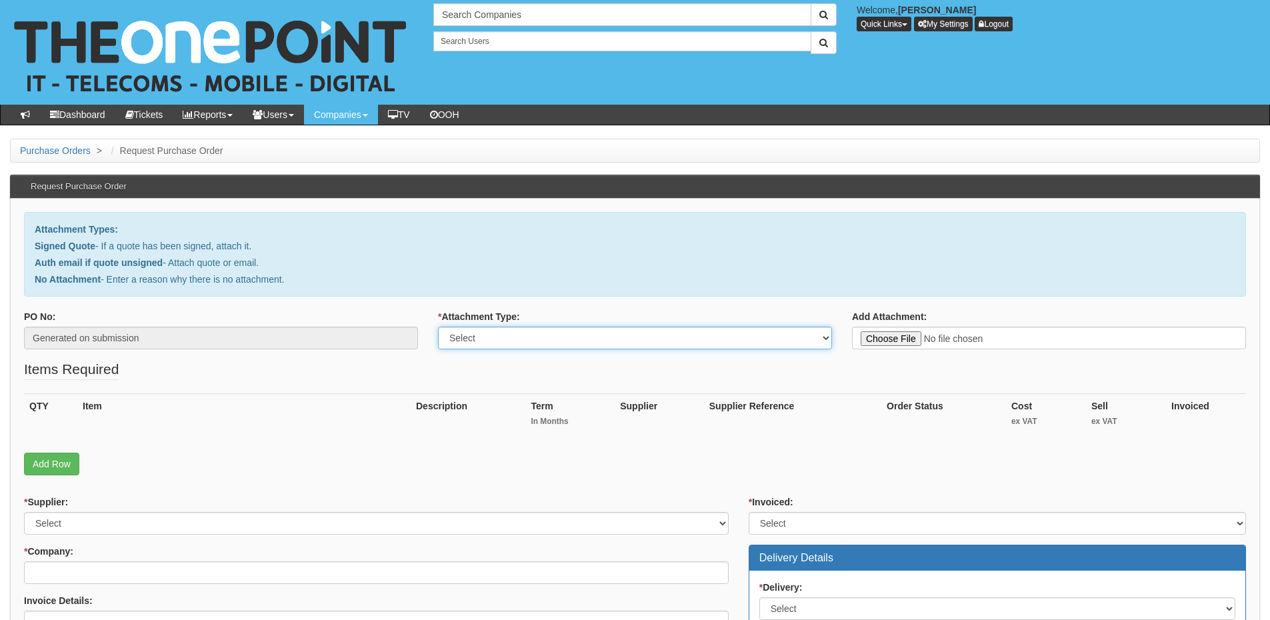
click at [477, 345] on select "Select Signed Quote Auth email with quote if unsigned No Attachment" at bounding box center [635, 338] width 394 height 23
select select "Signed Quote"
click at [438, 327] on select "Select Signed Quote Auth email with quote if unsigned No Attachment" at bounding box center [635, 338] width 394 height 23
type input "C:\fakepath\AM Removals - New Deal.pdf"
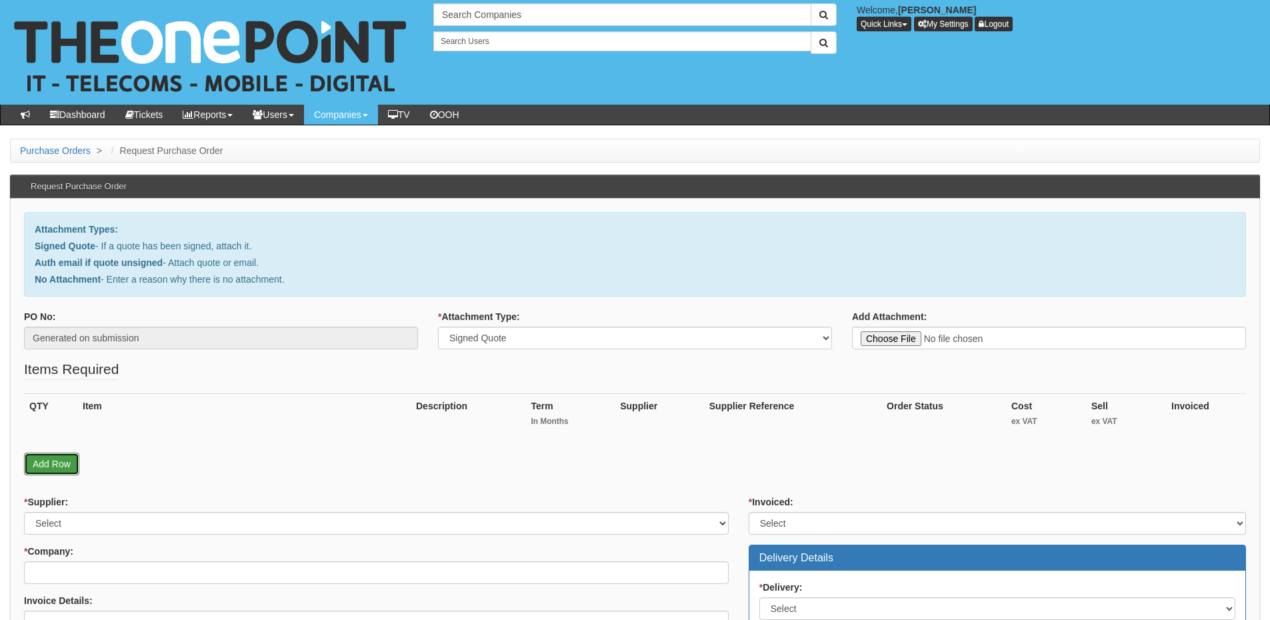
click at [59, 469] on link "Add Row" at bounding box center [51, 464] width 55 height 23
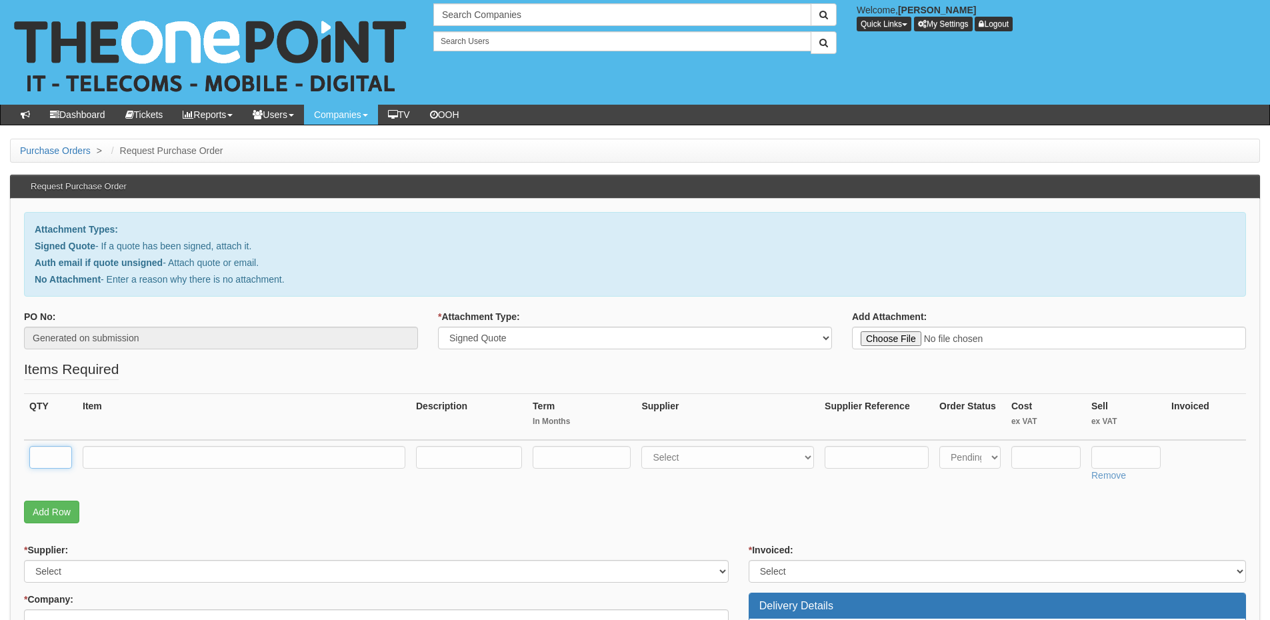
click at [34, 459] on input "text" at bounding box center [50, 457] width 43 height 23
type input "1"
click at [202, 462] on input "text" at bounding box center [244, 457] width 323 height 23
paste input "domain renewal"
click at [97, 460] on input "domain renewal" at bounding box center [244, 457] width 323 height 23
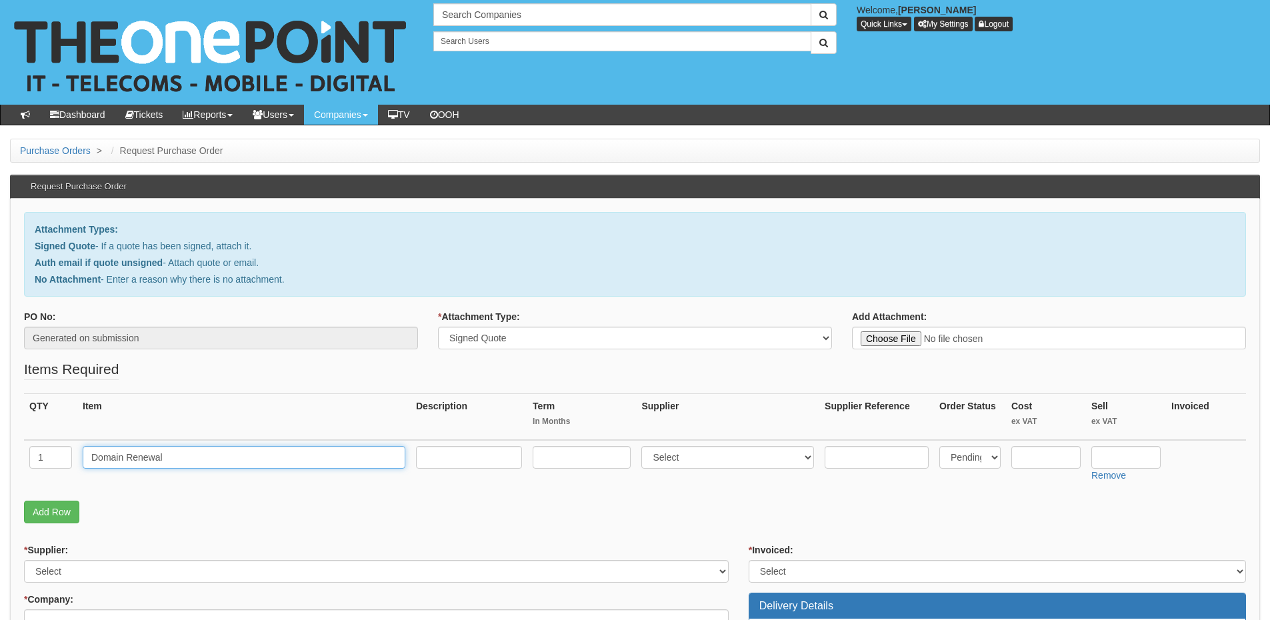
type input "Domain Renewal"
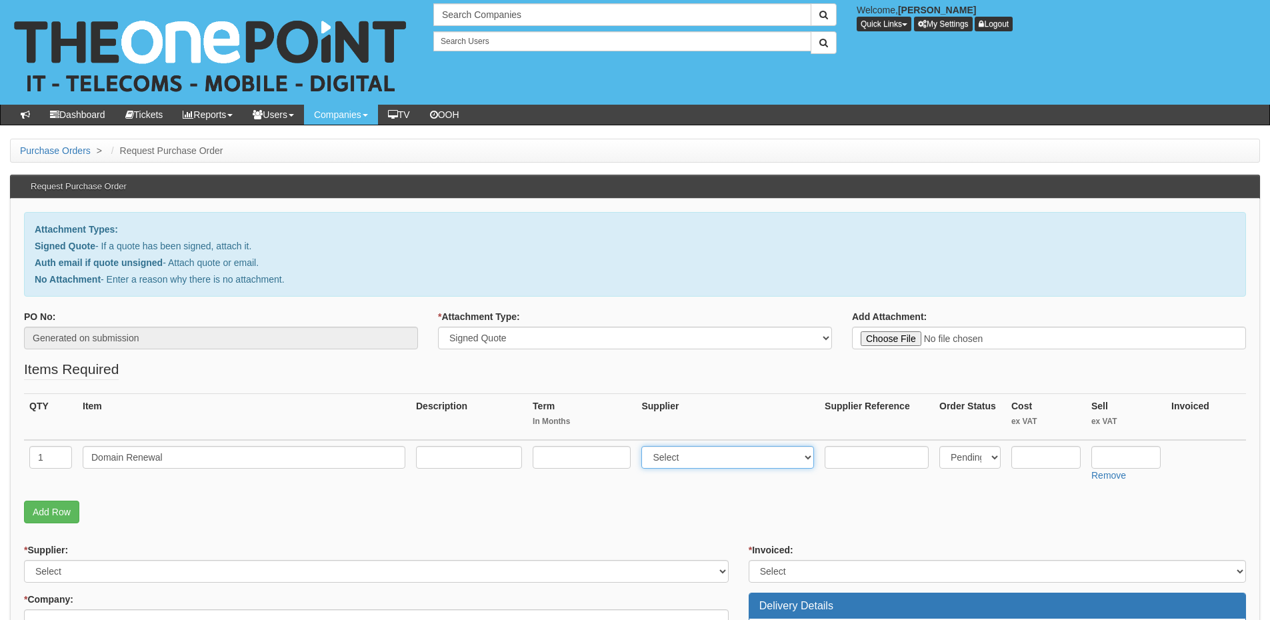
click at [684, 454] on select "Select 123 REG.co.uk 1Password 3 4Gon AA Jones Electric Ltd Abzorb Access Group…" at bounding box center [727, 457] width 173 height 23
select select "17"
click at [645, 446] on select "Select 123 REG.co.uk 1Password 3 4Gon AA Jones Electric Ltd Abzorb Access Group…" at bounding box center [727, 457] width 173 height 23
click at [1117, 459] on input "text" at bounding box center [1125, 457] width 69 height 23
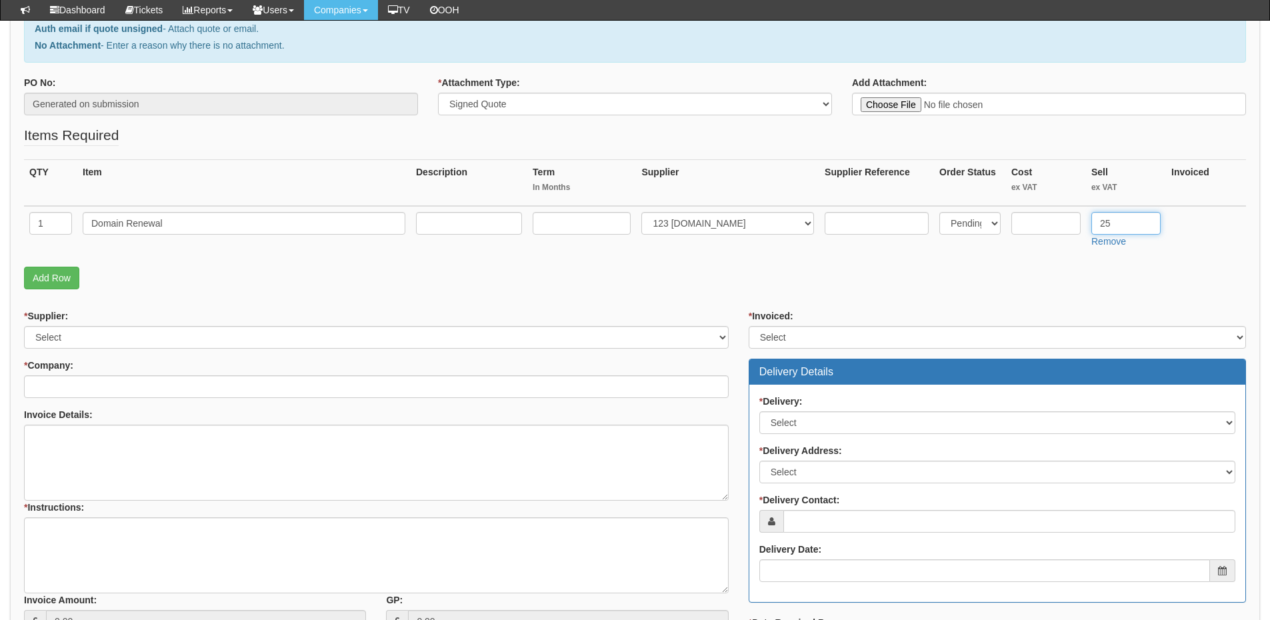
type input "25"
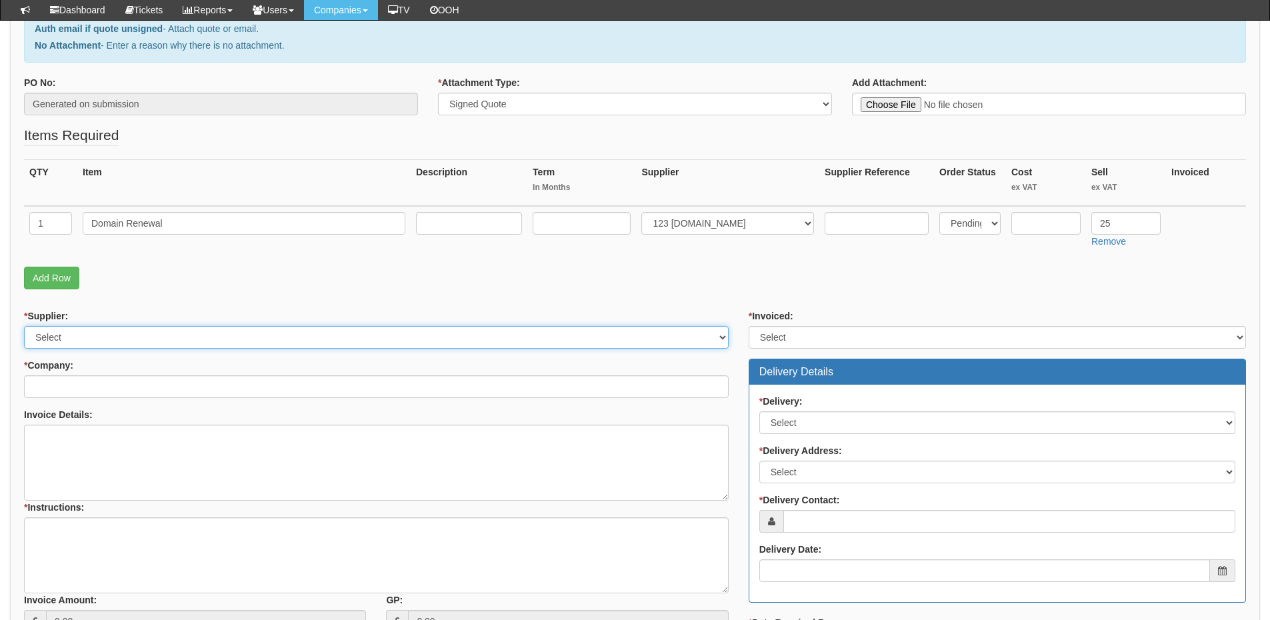
click at [120, 341] on select "Select 123 REG.co.uk 1Password 3 4Gon AA Jones Electric Ltd Abzorb Access Group…" at bounding box center [376, 337] width 704 height 23
select select "17"
click at [24, 326] on select "Select 123 REG.co.uk 1Password 3 4Gon AA Jones Electric Ltd Abzorb Access Group…" at bounding box center [376, 337] width 704 height 23
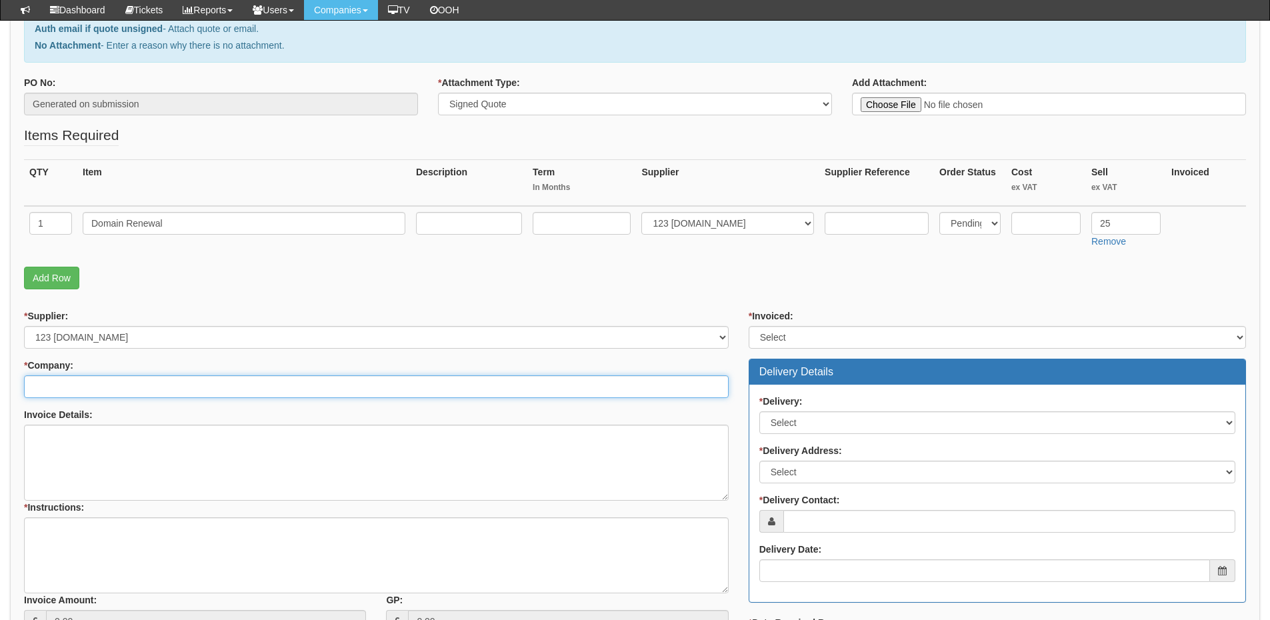
click at [103, 389] on input "* Company:" at bounding box center [376, 386] width 704 height 23
type input "a"
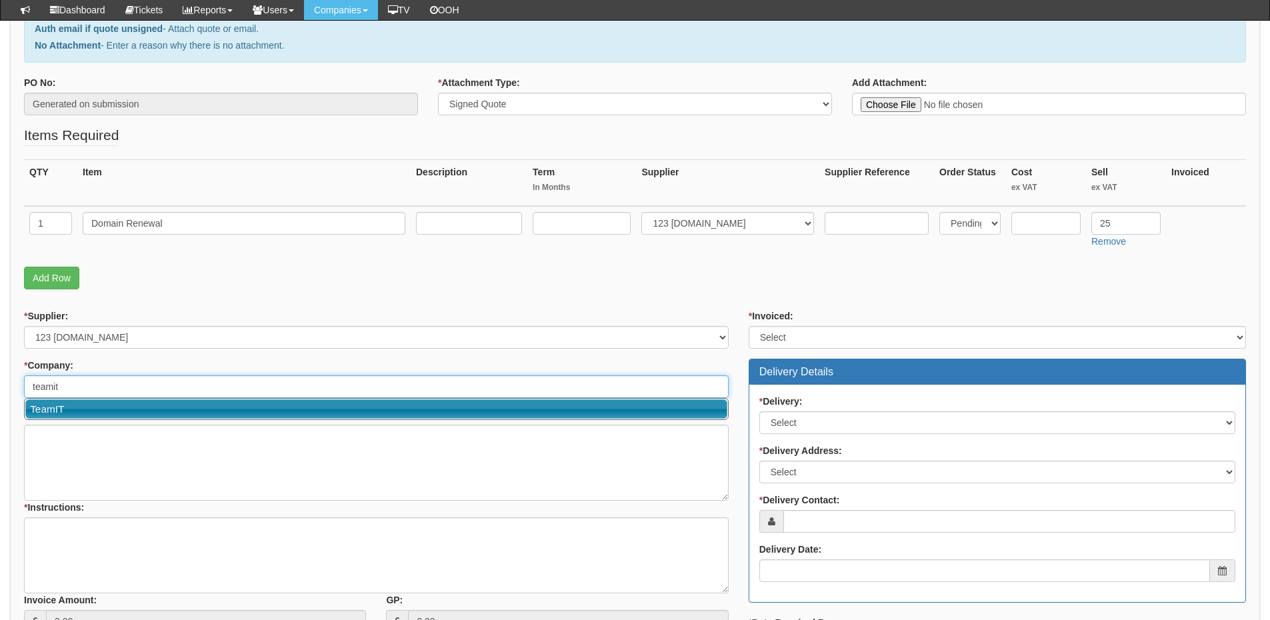
click at [40, 414] on link "TeamIT" at bounding box center [376, 408] width 702 height 19
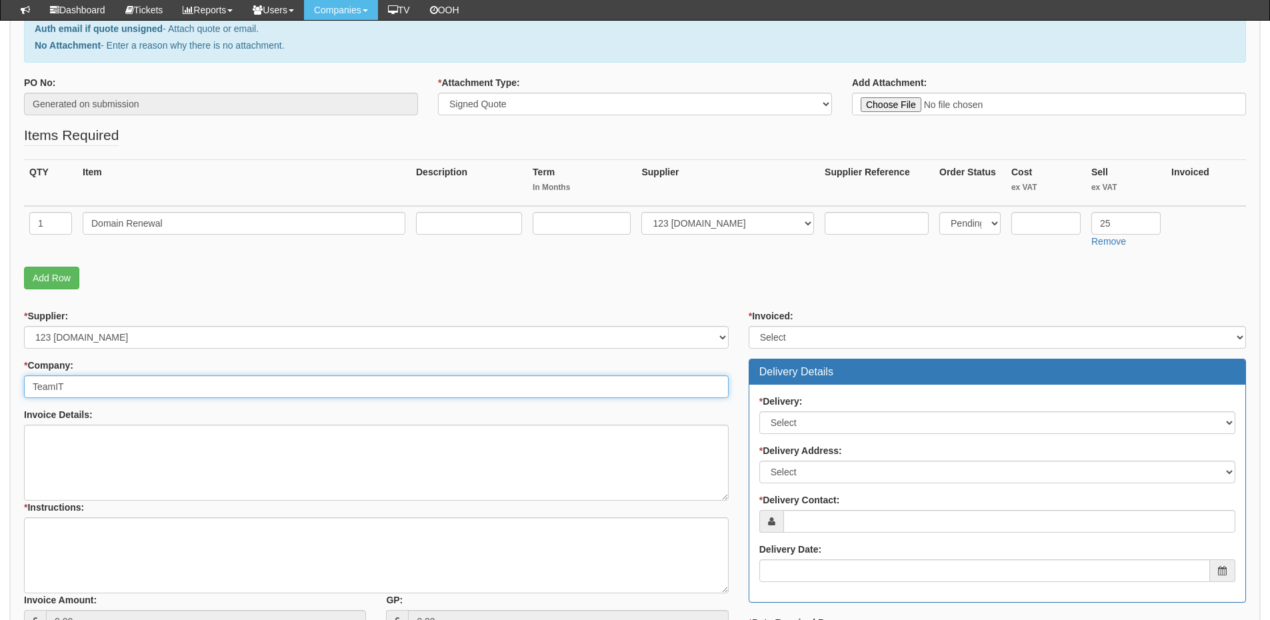
type input "TeamIT"
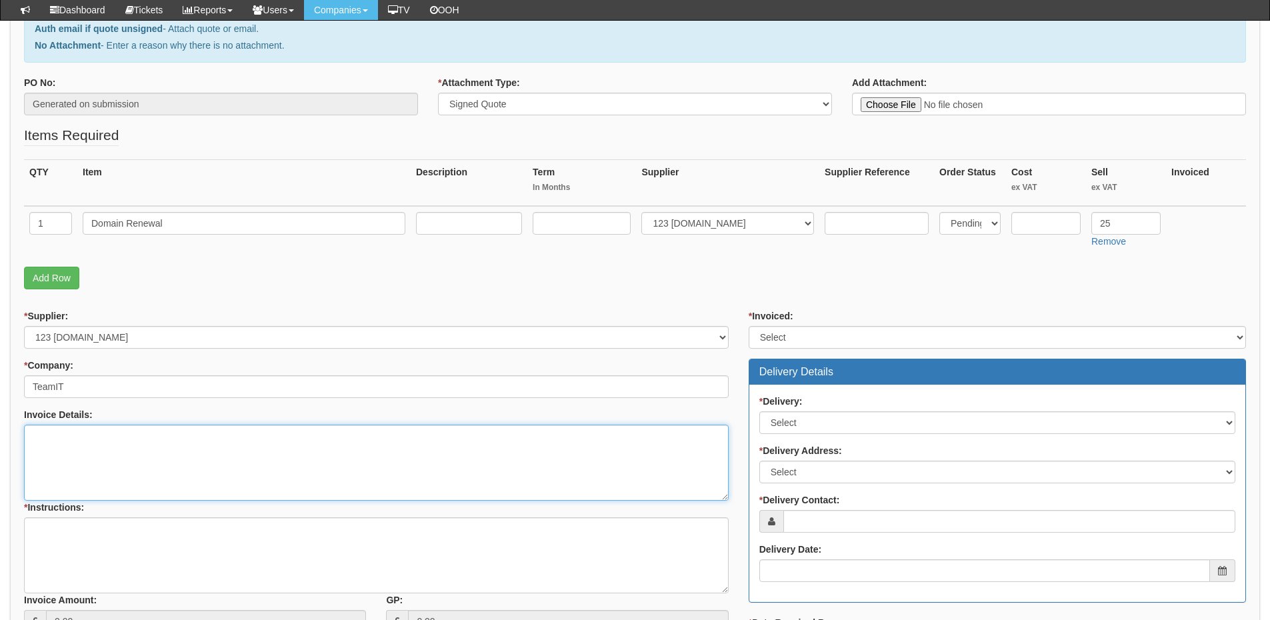
click at [154, 473] on textarea "Invoice Details:" at bounding box center [376, 463] width 704 height 76
paste textarea "AM Removals"
type textarea "AM Removals"
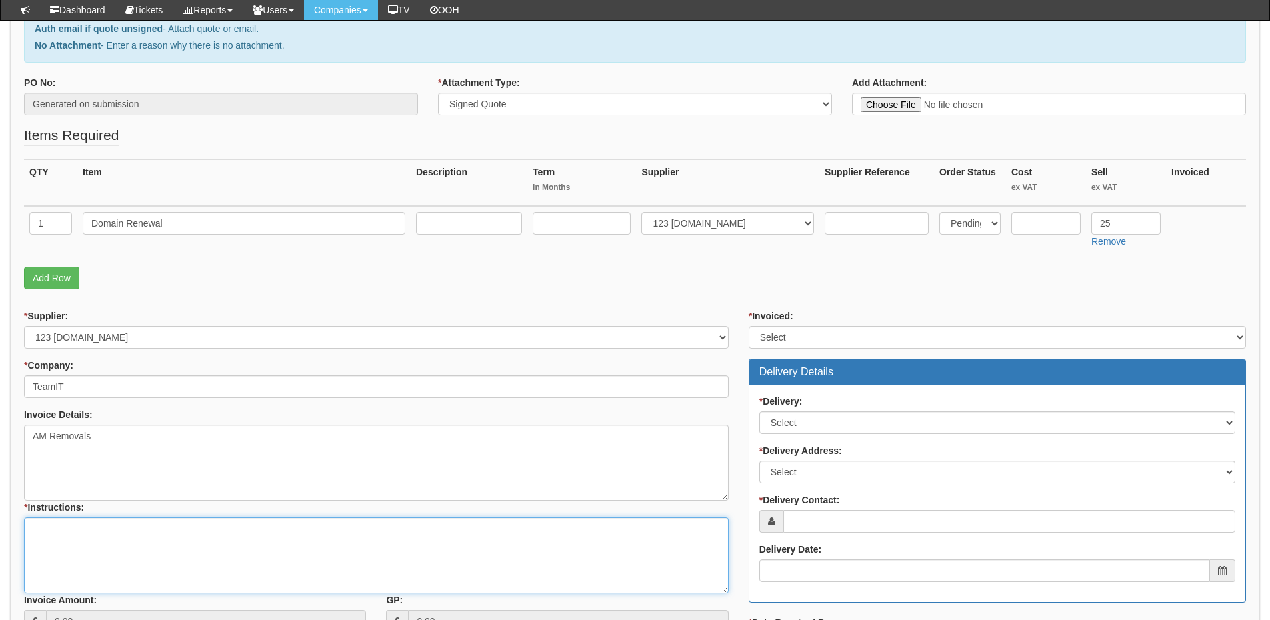
click at [122, 548] on textarea "* Instructions:" at bounding box center [376, 555] width 704 height 76
type textarea "This has already been completed by Dom"
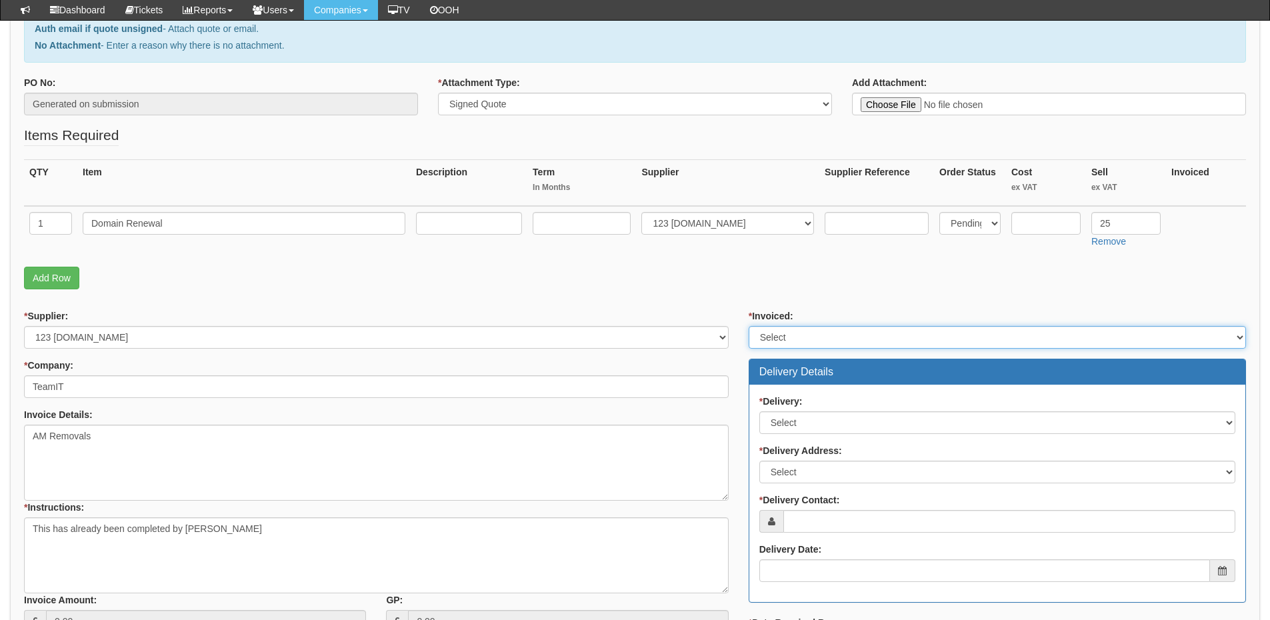
click at [811, 338] on select "Select Yes No N/A STB (part of order)" at bounding box center [996, 337] width 497 height 23
select select "2"
click at [748, 326] on select "Select Yes No N/A STB (part of order)" at bounding box center [996, 337] width 497 height 23
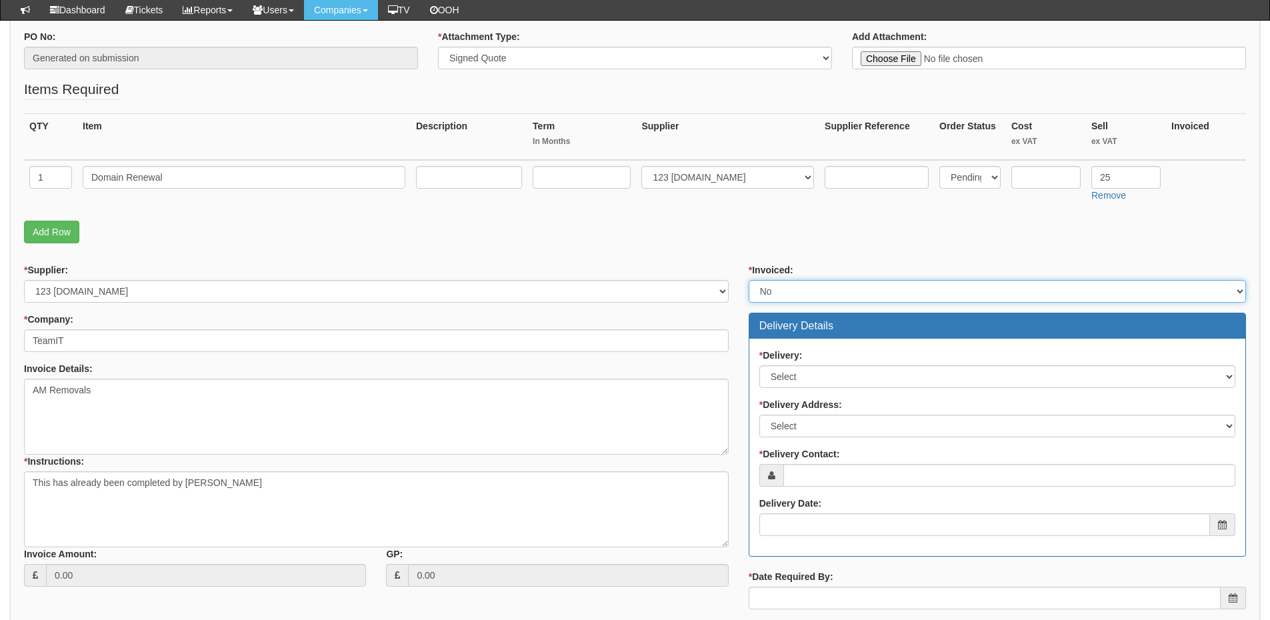
scroll to position [267, 0]
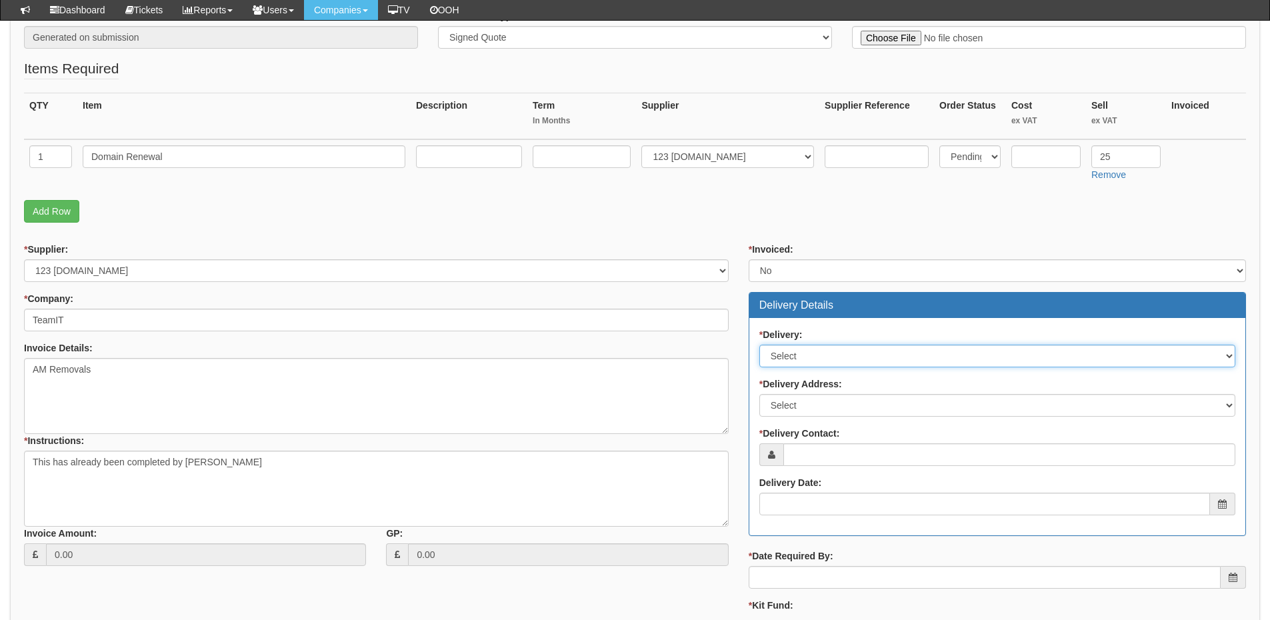
click at [801, 357] on select "Select No Not Applicable Yes" at bounding box center [997, 356] width 476 height 23
select select "3"
click at [759, 345] on select "Select No Not Applicable Yes" at bounding box center [997, 356] width 476 height 23
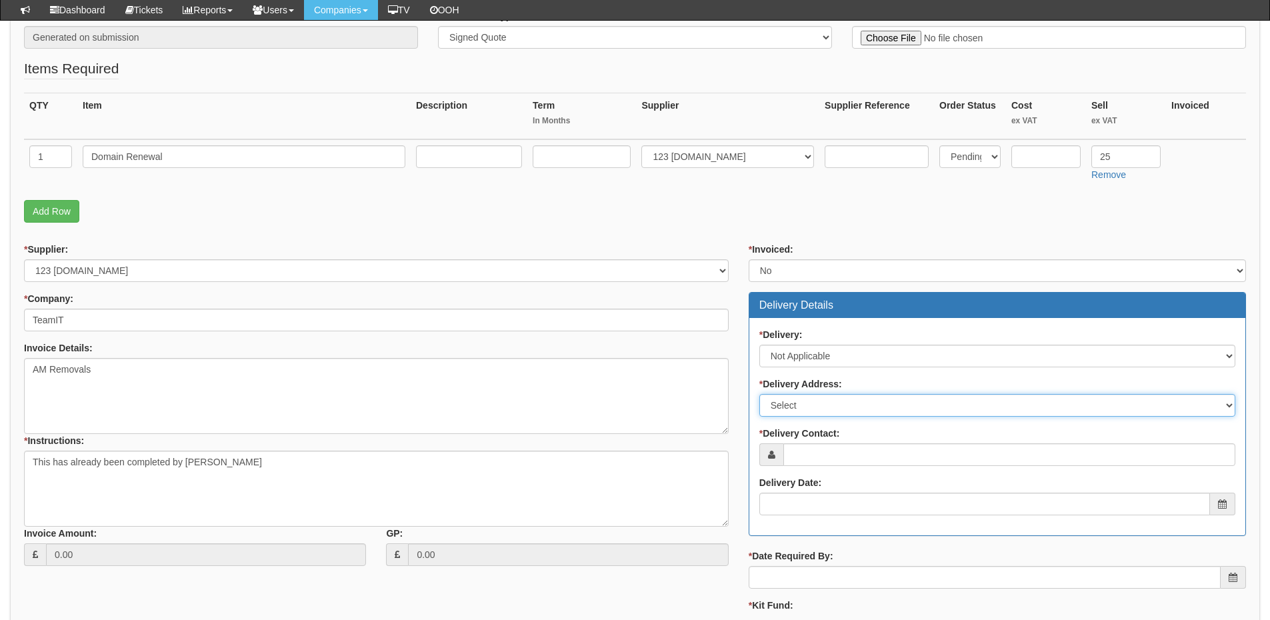
click at [802, 407] on select "Select Not Applicable Main Address - WF8 4HY Other" at bounding box center [997, 405] width 476 height 23
select select "N/A"
click at [759, 394] on select "Select Not Applicable Main Address - WF8 4HY Other" at bounding box center [997, 405] width 476 height 23
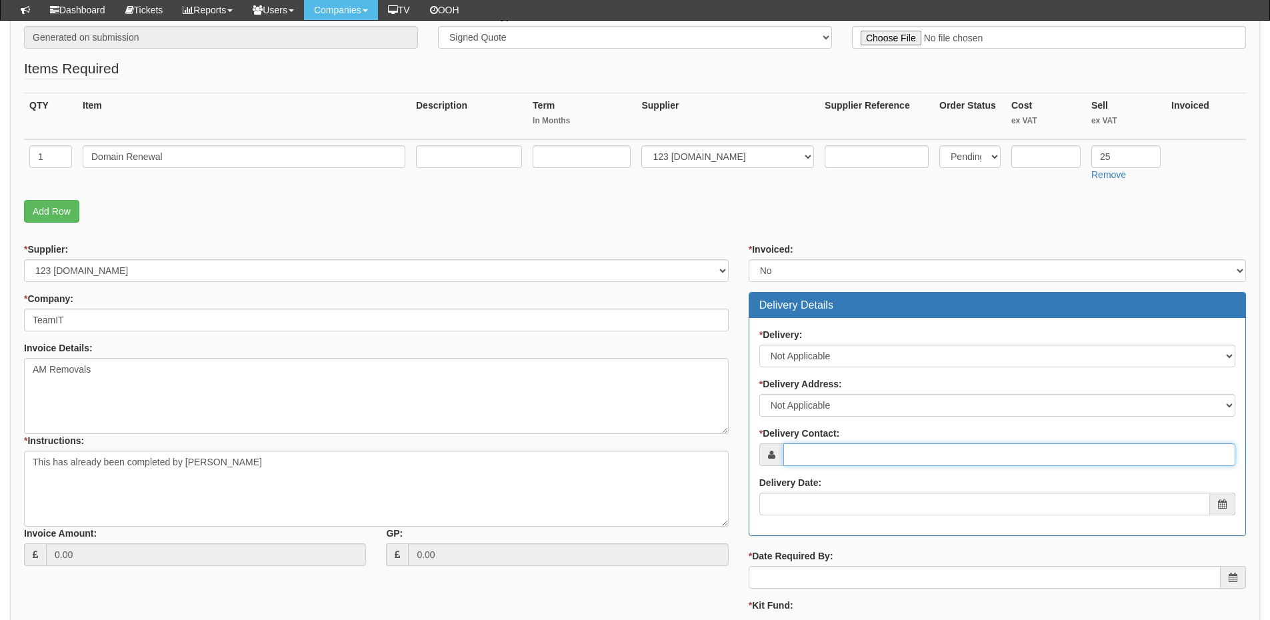
click at [800, 459] on input "* Delivery Contact:" at bounding box center [1009, 454] width 452 height 23
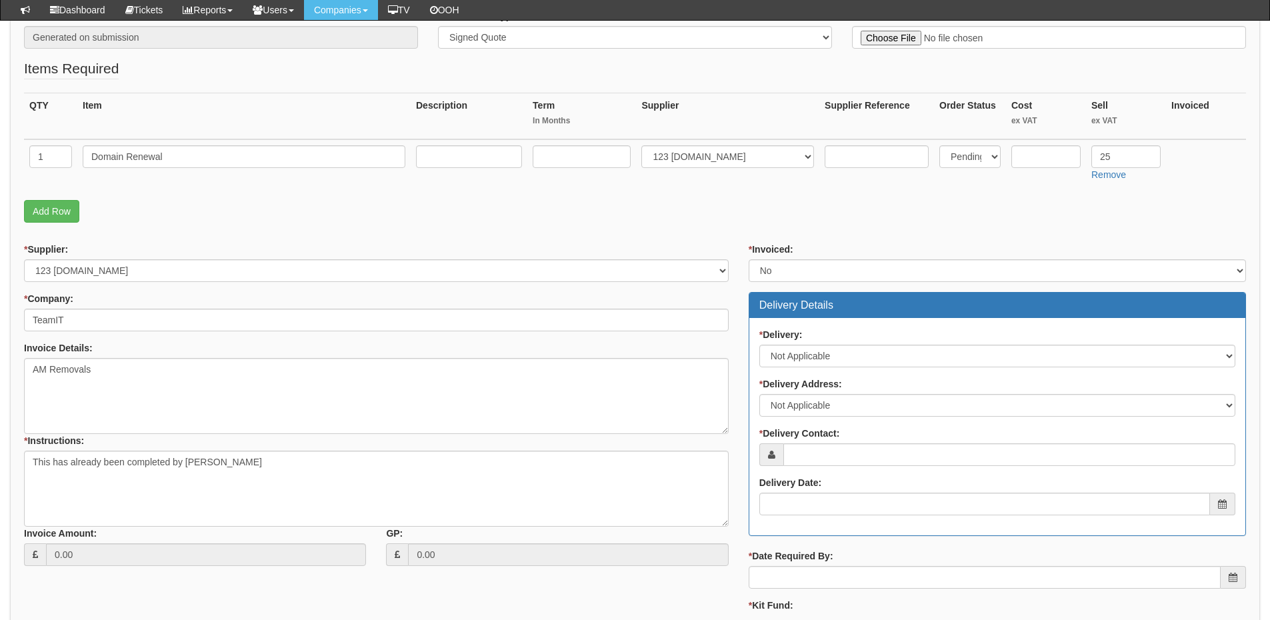
click at [820, 437] on label "* Delivery Contact:" at bounding box center [799, 433] width 81 height 13
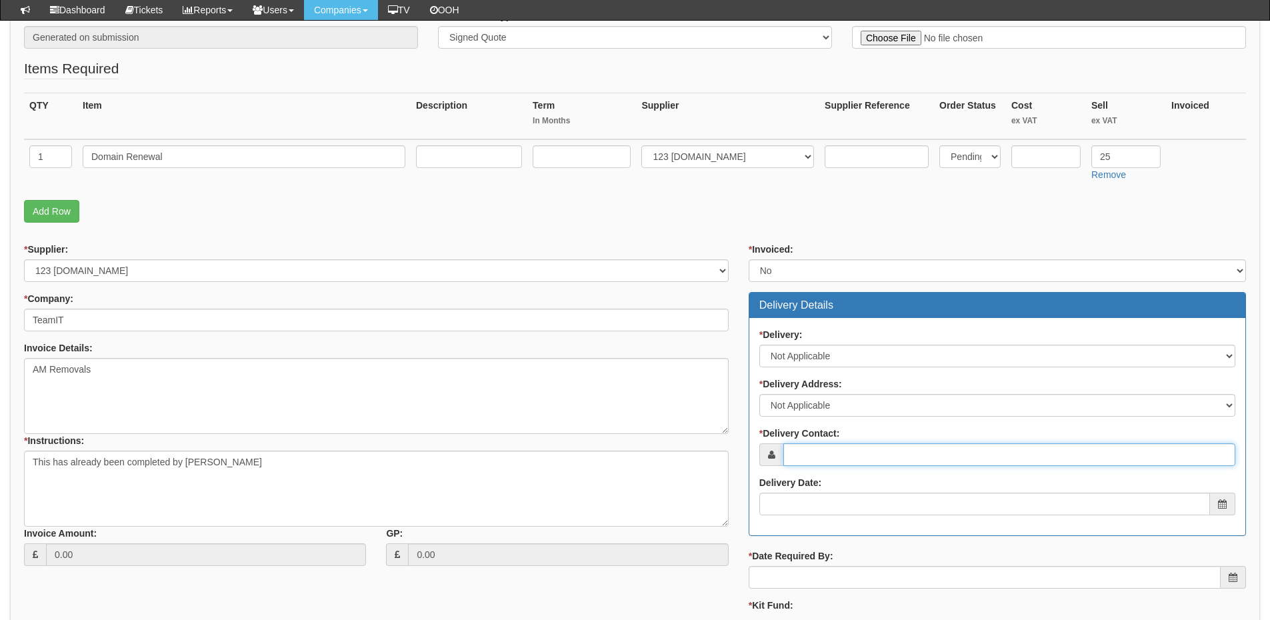
click at [820, 443] on input "* Delivery Contact:" at bounding box center [1009, 454] width 452 height 23
paste input "Nick Davies"
type input "Nick Davies"
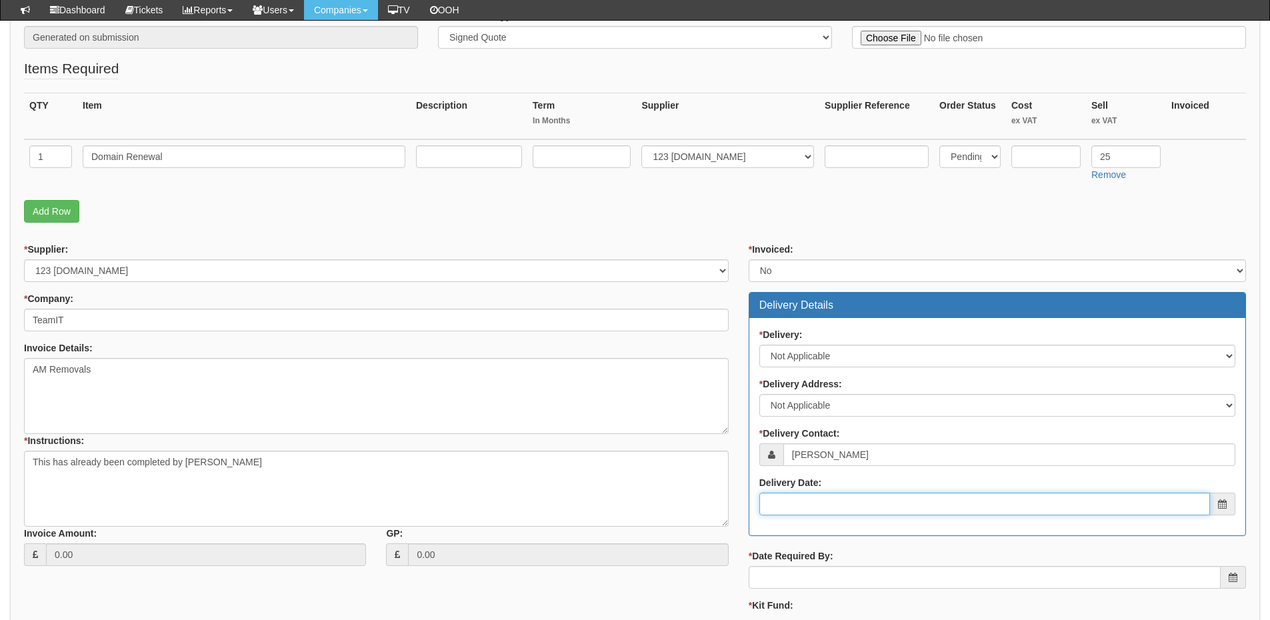
click at [825, 508] on input "Delivery Date:" at bounding box center [984, 504] width 451 height 23
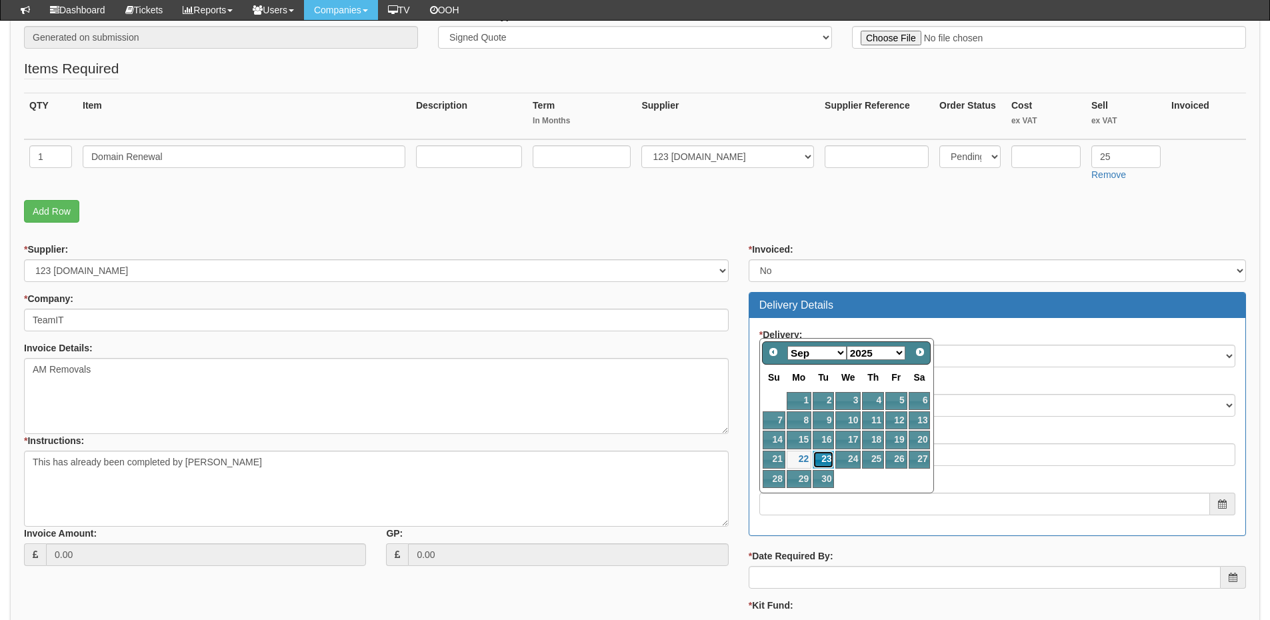
click at [823, 462] on link "23" at bounding box center [822, 460] width 21 height 18
type input "2025-09-23"
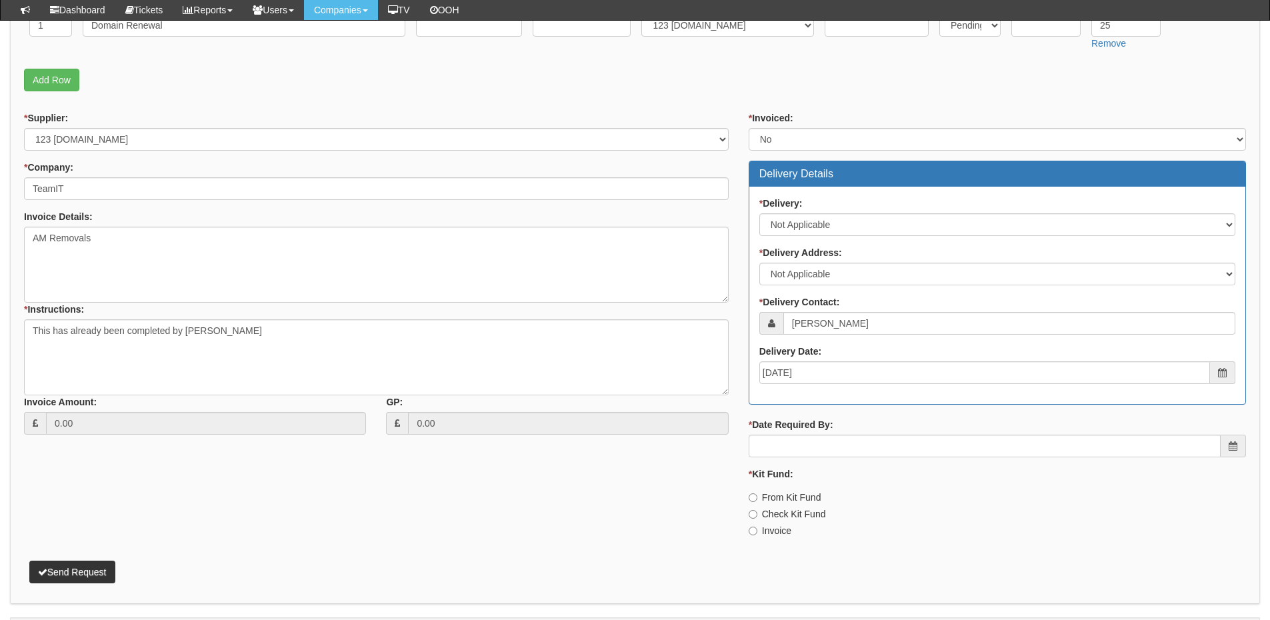
scroll to position [400, 0]
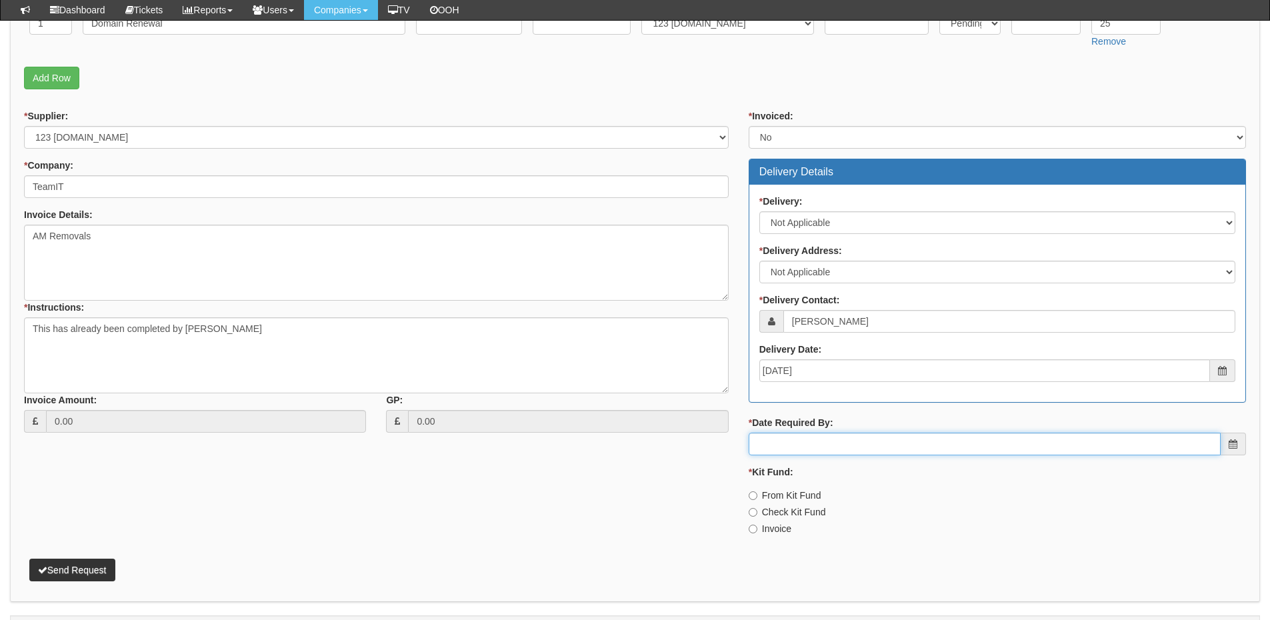
click at [817, 436] on input "* Date Required By:" at bounding box center [984, 444] width 472 height 23
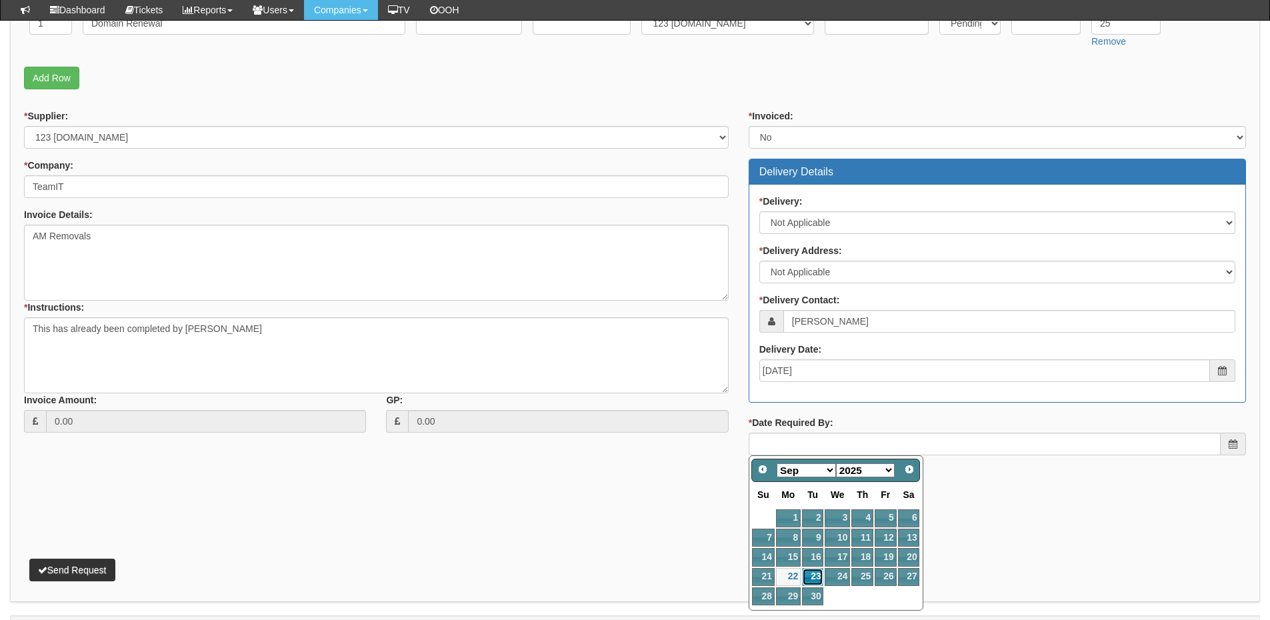
click at [808, 573] on link "23" at bounding box center [812, 577] width 21 height 18
type input "2025-09-23"
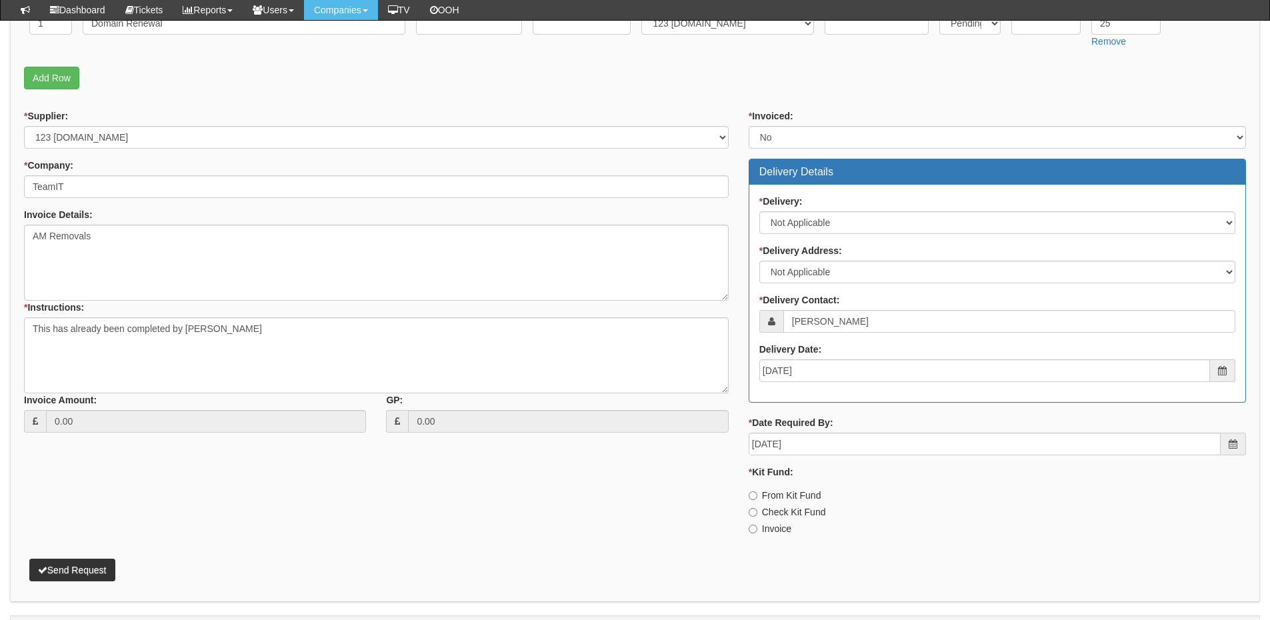
click at [774, 527] on label "Invoice" at bounding box center [769, 528] width 43 height 13
click at [757, 527] on input "Invoice" at bounding box center [752, 529] width 9 height 9
radio input "true"
click at [91, 573] on button "Send Request" at bounding box center [72, 570] width 86 height 23
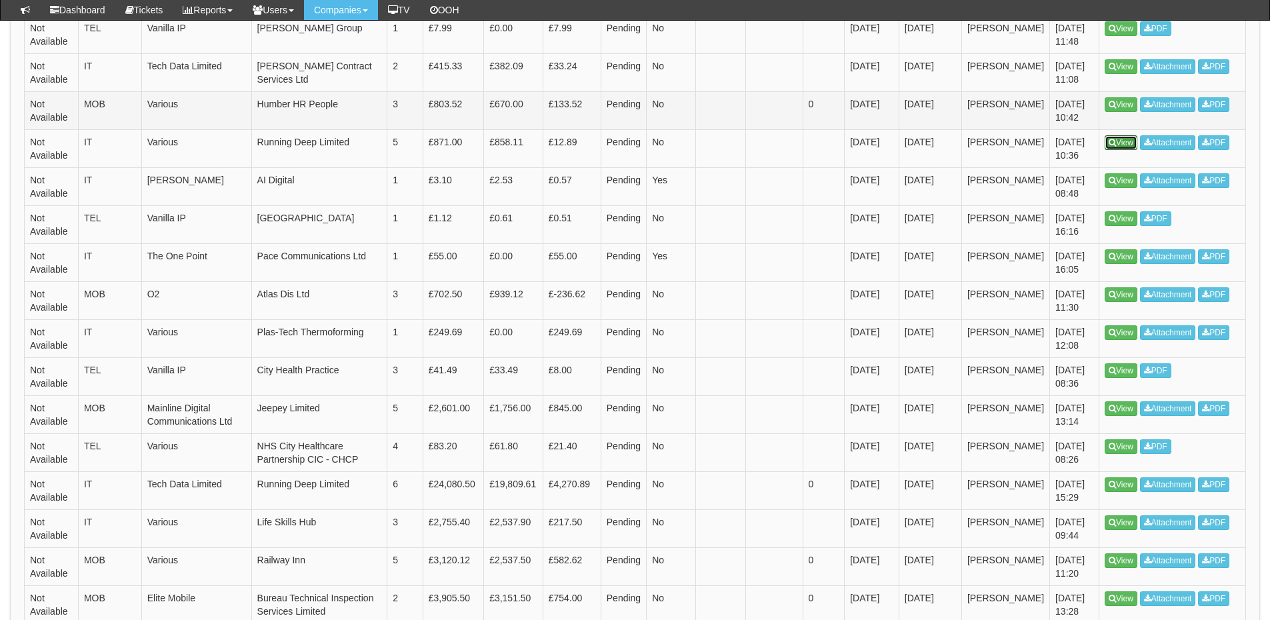
scroll to position [733, 0]
